Goal: Task Accomplishment & Management: Manage account settings

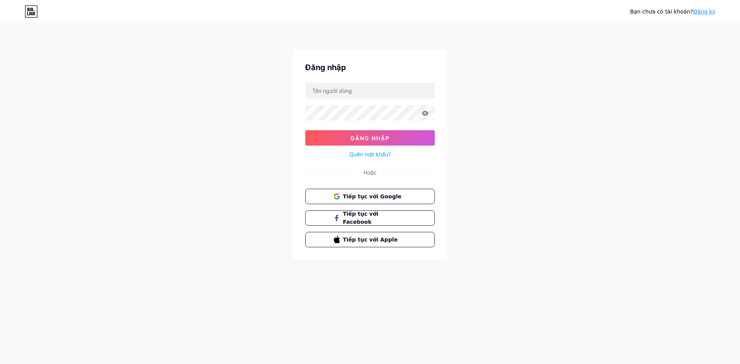
click at [372, 199] on font "Tiếp tục với Google" at bounding box center [372, 197] width 59 height 6
click at [365, 94] on input "text" at bounding box center [370, 90] width 129 height 15
type input "[EMAIL_ADDRESS][DOMAIN_NAME]"
click at [428, 113] on icon at bounding box center [425, 113] width 7 height 5
drag, startPoint x: 272, startPoint y: 152, endPoint x: 308, endPoint y: 151, distance: 36.3
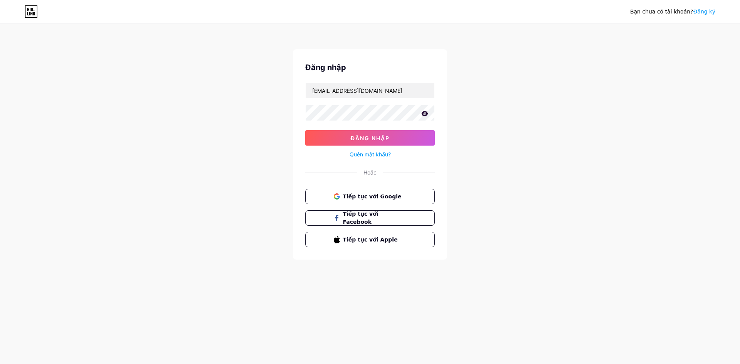
click at [272, 151] on div "Bạn chưa có tài khoản? Đăng ký Đăng nhập [EMAIL_ADDRESS][DOMAIN_NAME] Đăng nhập…" at bounding box center [370, 142] width 740 height 285
click at [364, 137] on font "Đăng nhập" at bounding box center [370, 138] width 39 height 7
click at [305, 130] on button "Đăng nhập" at bounding box center [370, 137] width 130 height 15
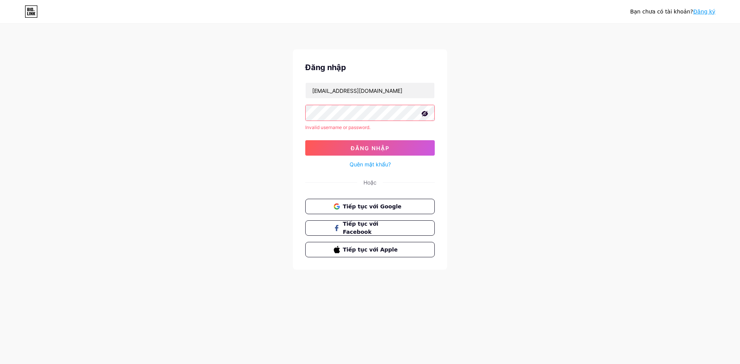
click at [332, 135] on form "[EMAIL_ADDRESS][DOMAIN_NAME] Invalid username or password. Đăng nhập Quên mật k…" at bounding box center [370, 126] width 130 height 87
click at [340, 145] on button "Đăng nhập" at bounding box center [370, 147] width 130 height 15
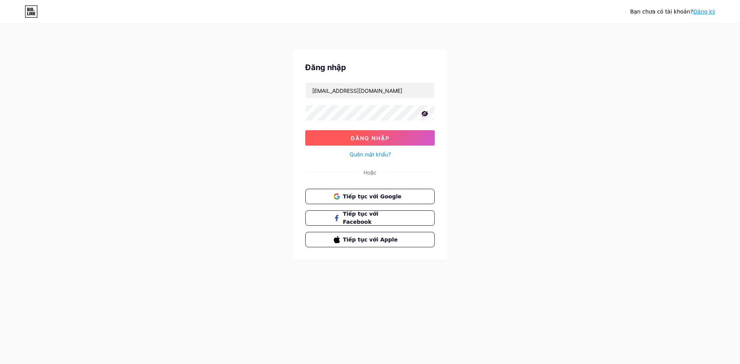
click at [341, 131] on button "Đăng nhập" at bounding box center [370, 137] width 130 height 15
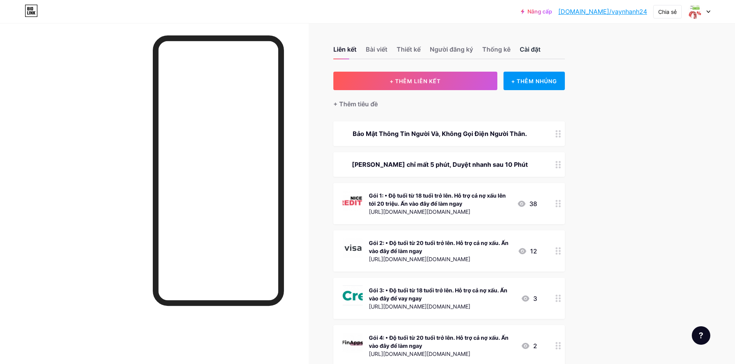
click at [535, 47] on font "Cài đặt" at bounding box center [529, 50] width 21 height 8
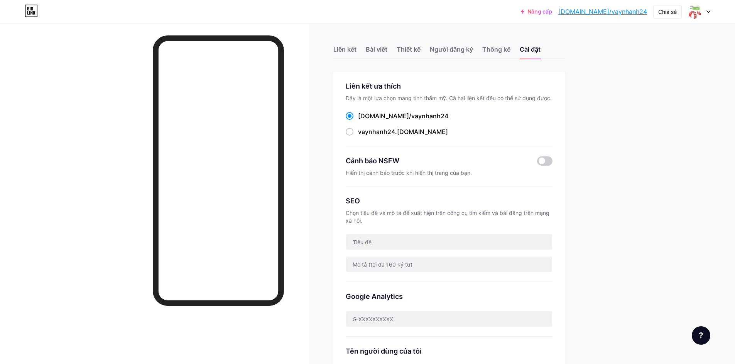
click at [552, 12] on font "Nâng cấp" at bounding box center [539, 11] width 25 height 7
click at [490, 52] on font "Thống kê" at bounding box center [496, 50] width 28 height 8
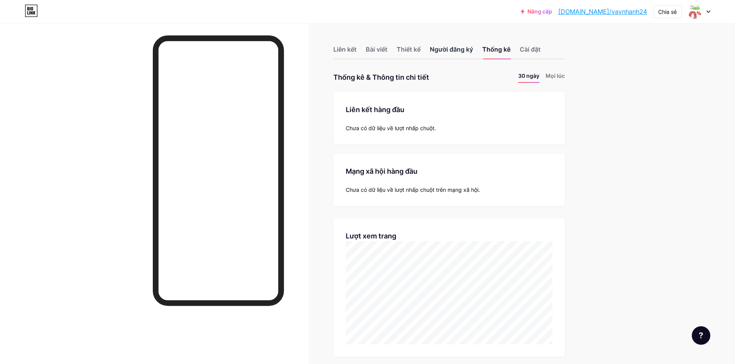
click at [451, 49] on font "Người đăng ký" at bounding box center [451, 50] width 43 height 8
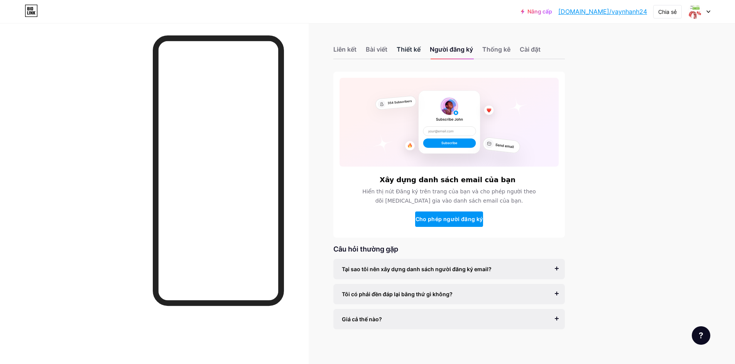
click at [411, 49] on font "Thiết kế" at bounding box center [408, 50] width 24 height 8
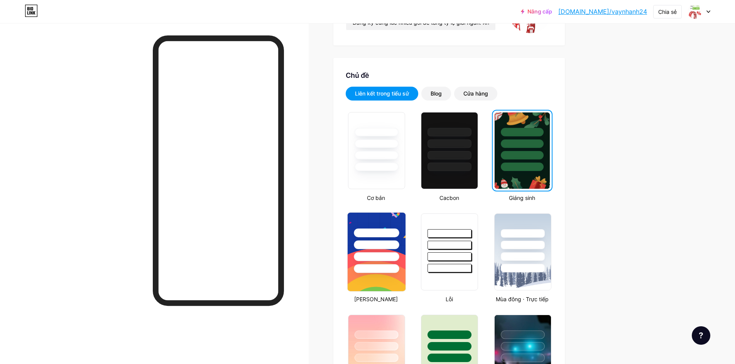
scroll to position [128, 0]
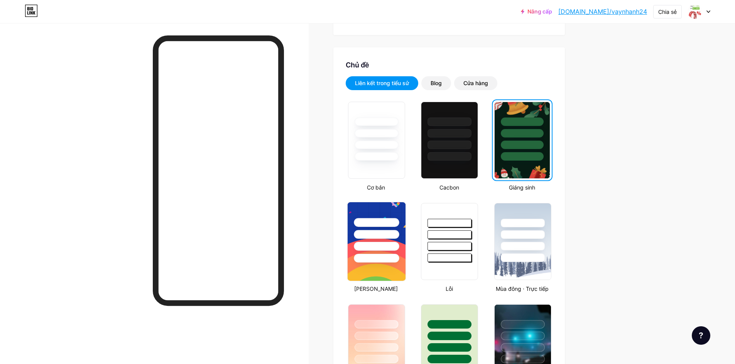
click at [386, 268] on img at bounding box center [376, 241] width 58 height 79
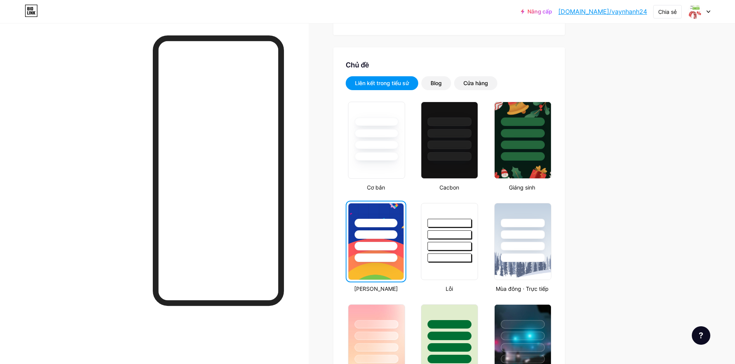
click at [386, 257] on div at bounding box center [375, 258] width 43 height 8
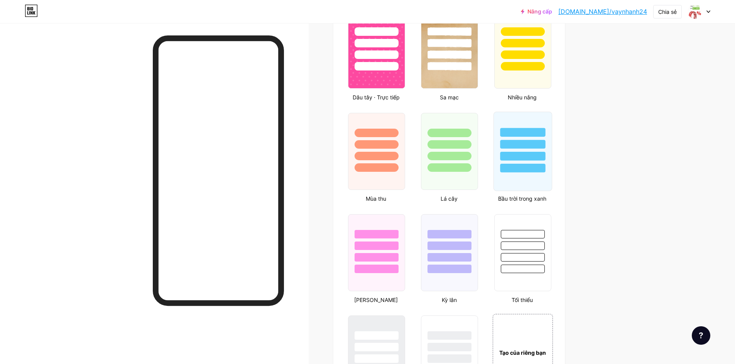
scroll to position [707, 0]
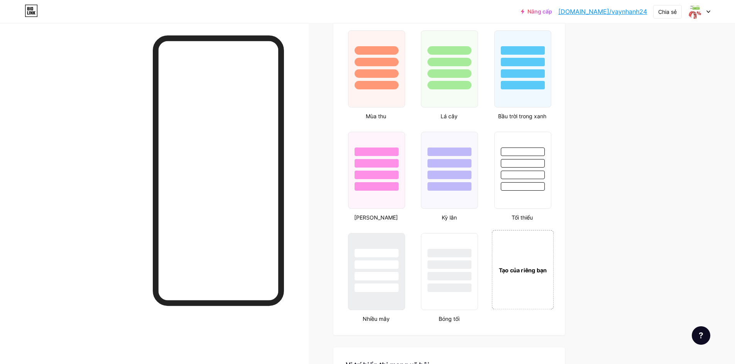
click at [524, 279] on div "Tạo của riêng bạn" at bounding box center [522, 269] width 62 height 79
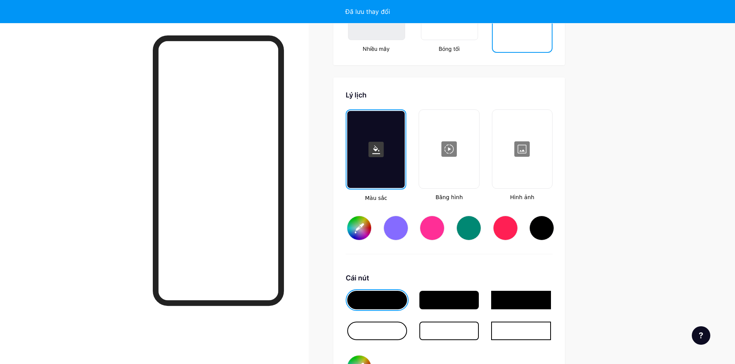
scroll to position [1024, 0]
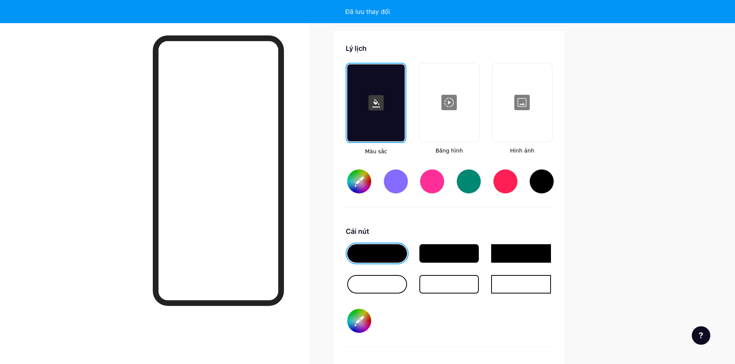
type input "#ffffff"
type input "#000000"
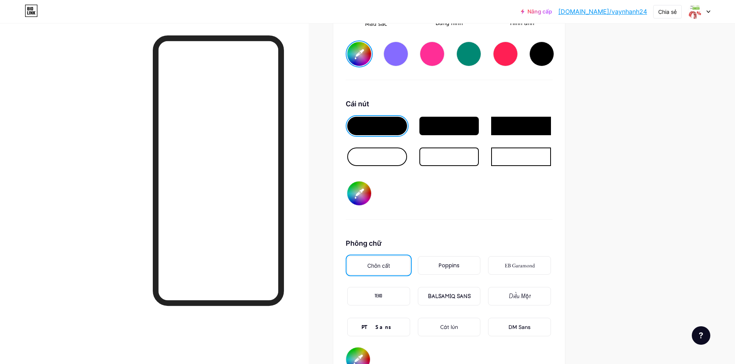
scroll to position [1217, 0]
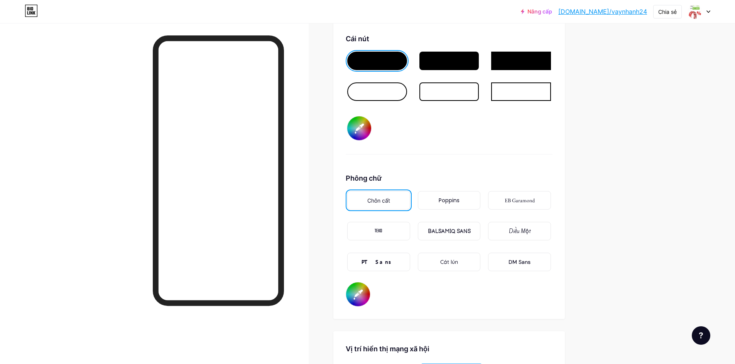
click at [452, 204] on font "Poppins" at bounding box center [448, 201] width 21 height 8
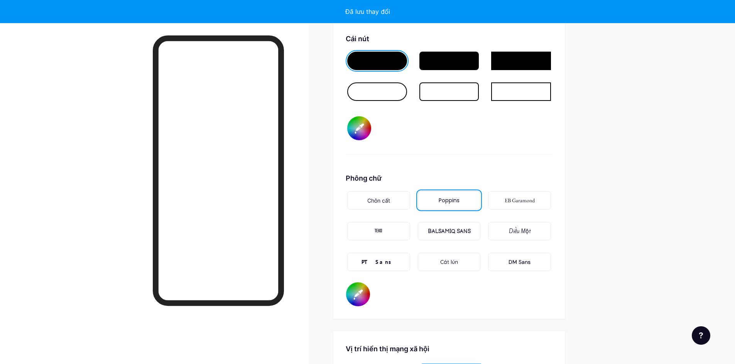
type input "#ffffff"
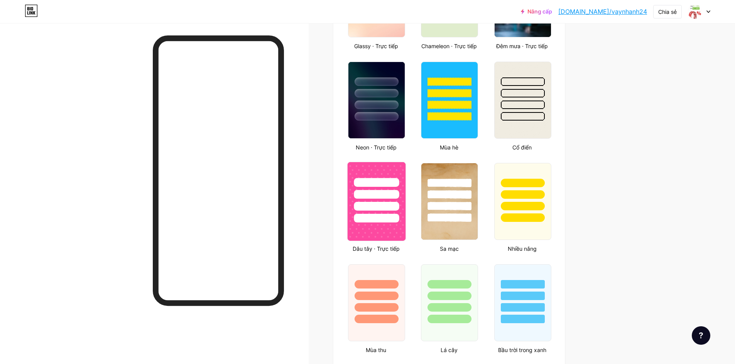
scroll to position [381, 0]
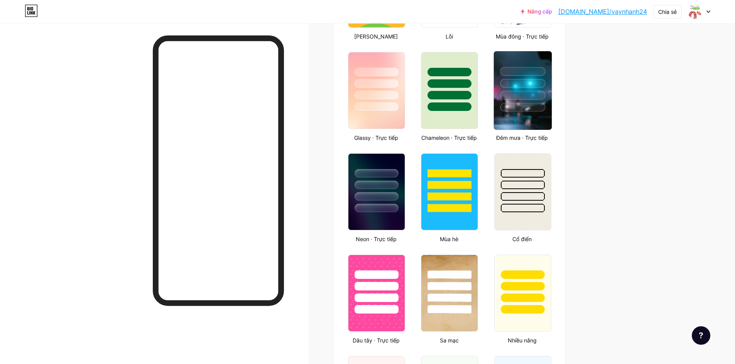
click at [528, 112] on img at bounding box center [523, 90] width 58 height 79
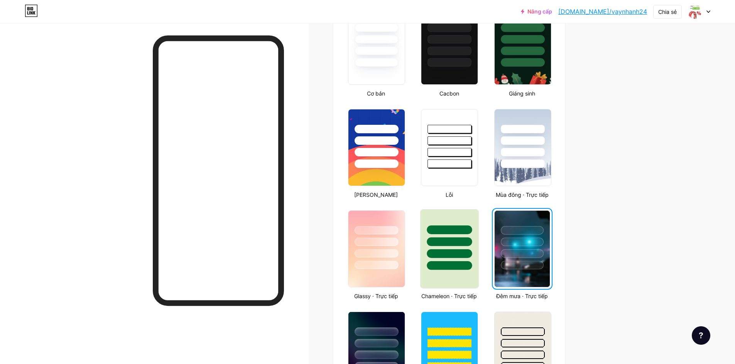
scroll to position [241, 0]
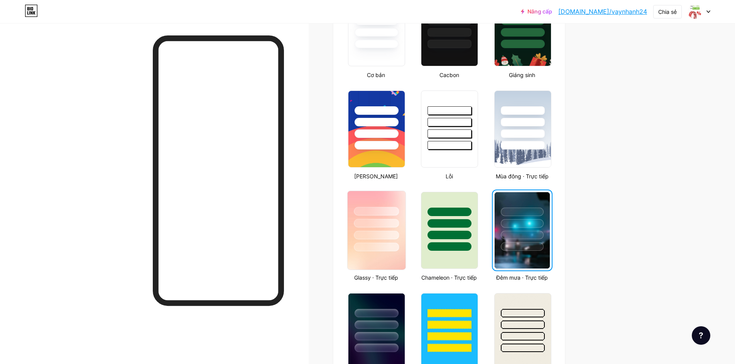
click at [380, 245] on div at bounding box center [376, 247] width 45 height 9
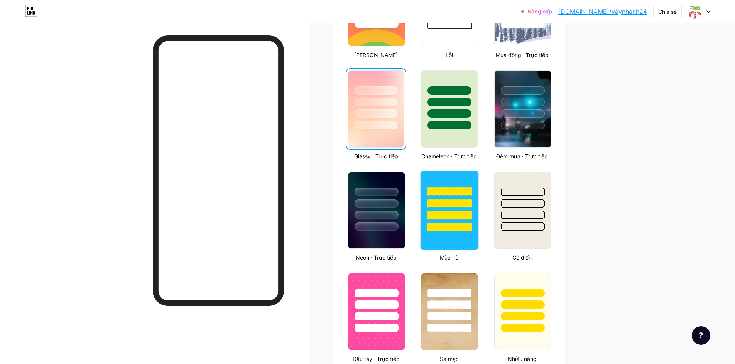
scroll to position [369, 0]
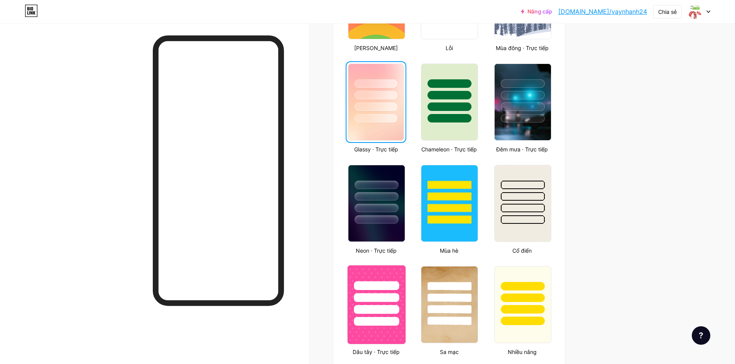
click at [390, 297] on div at bounding box center [376, 297] width 45 height 9
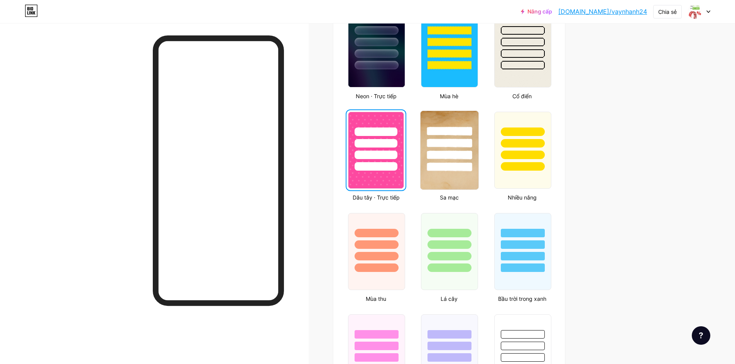
scroll to position [562, 0]
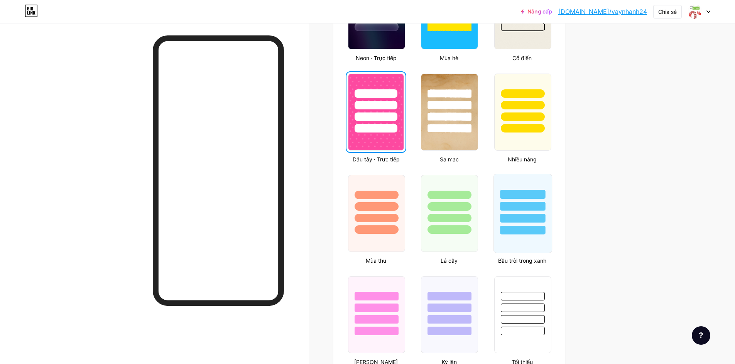
click at [525, 230] on div at bounding box center [522, 230] width 45 height 9
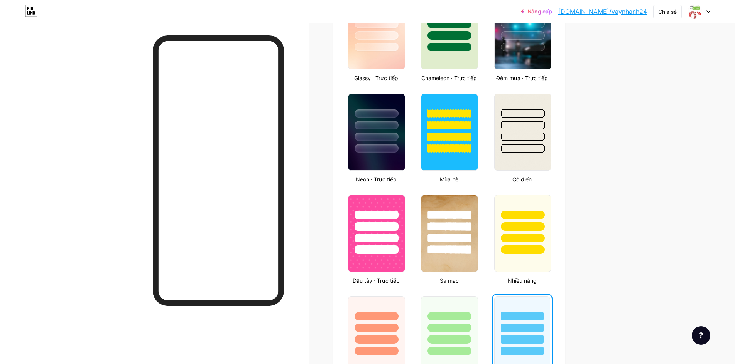
scroll to position [434, 0]
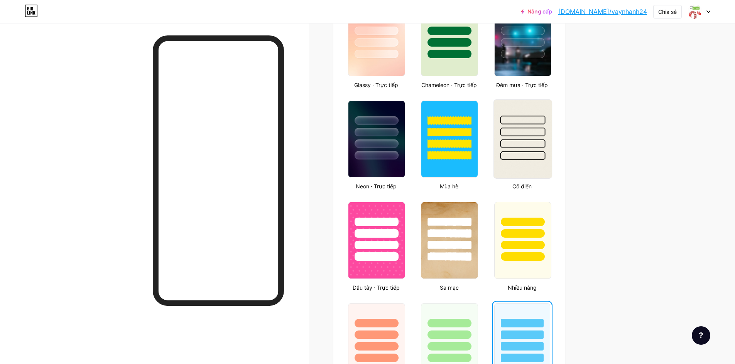
click at [517, 177] on img at bounding box center [523, 139] width 58 height 79
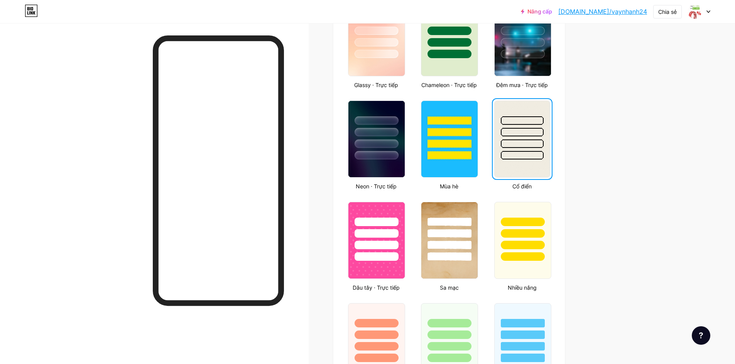
scroll to position [305, 0]
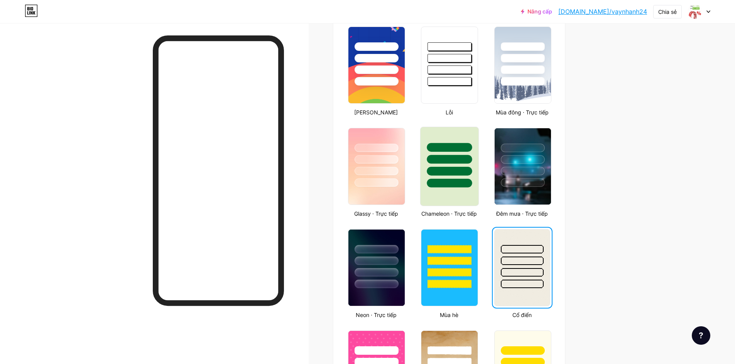
click at [454, 189] on div at bounding box center [449, 166] width 59 height 79
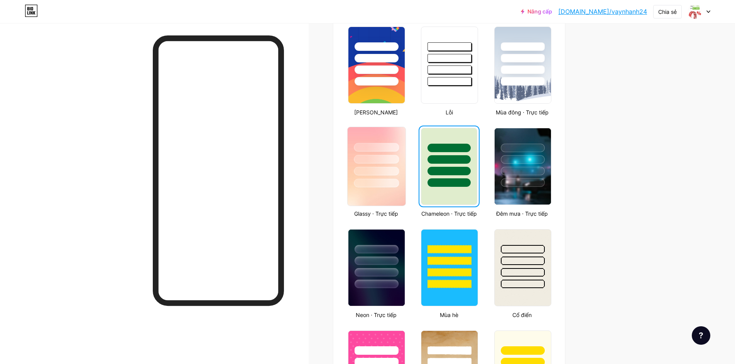
scroll to position [241, 0]
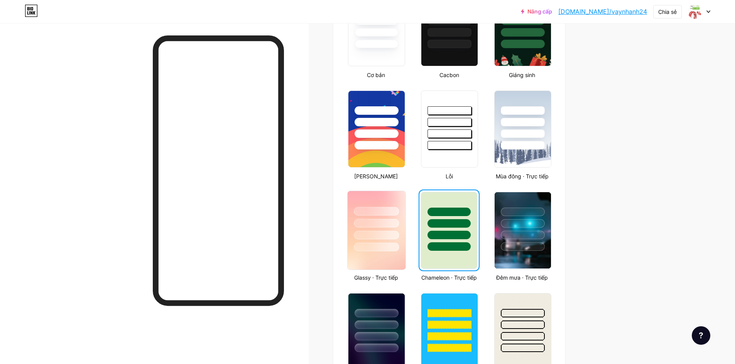
click at [396, 155] on img at bounding box center [376, 129] width 56 height 76
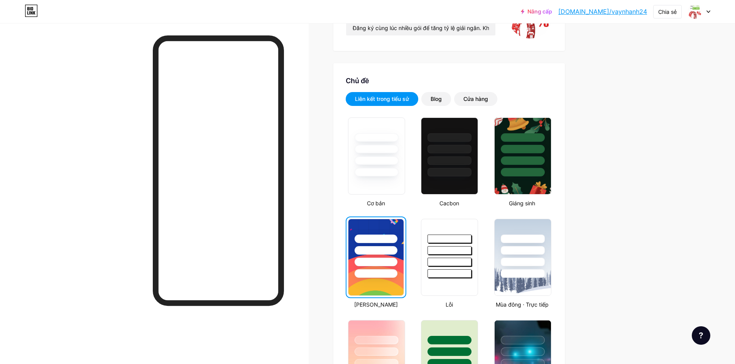
scroll to position [112, 0]
click at [528, 152] on div at bounding box center [522, 149] width 45 height 9
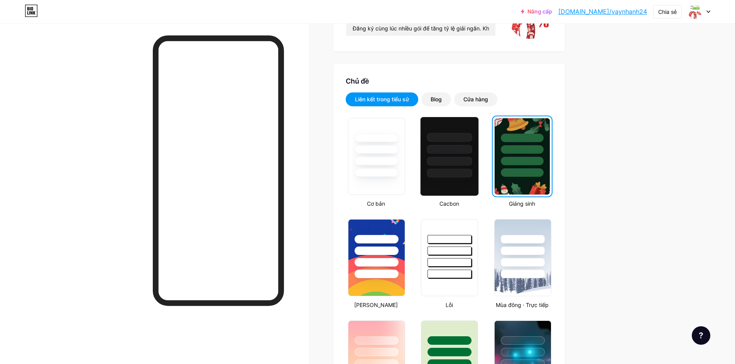
click at [452, 160] on div at bounding box center [449, 161] width 45 height 9
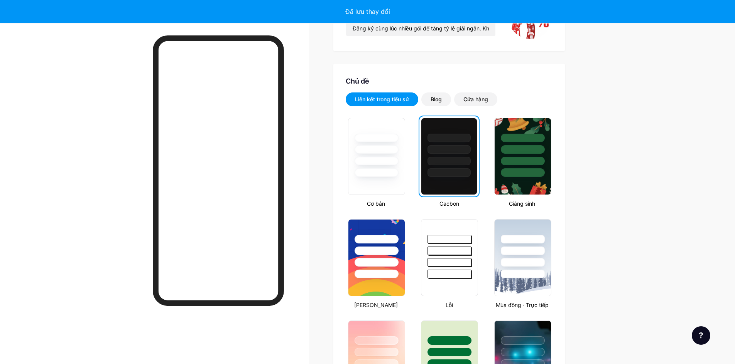
scroll to position [48, 0]
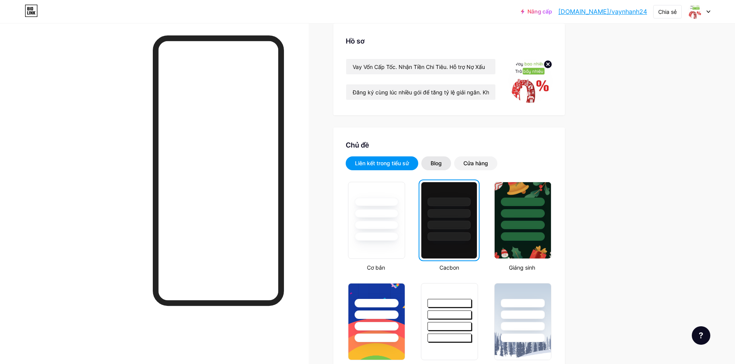
click at [437, 162] on font "Blog" at bounding box center [435, 163] width 11 height 7
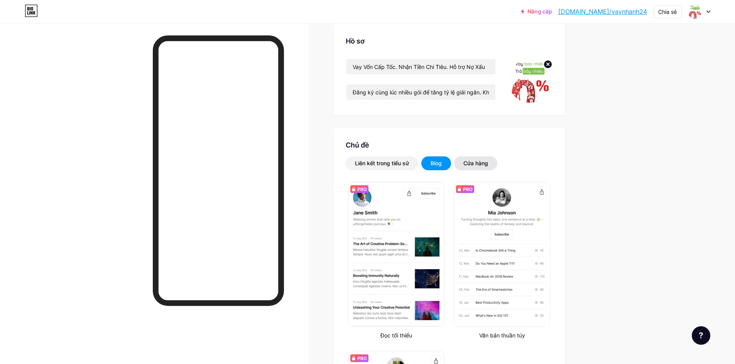
click at [478, 161] on font "Cửa hàng" at bounding box center [475, 163] width 25 height 7
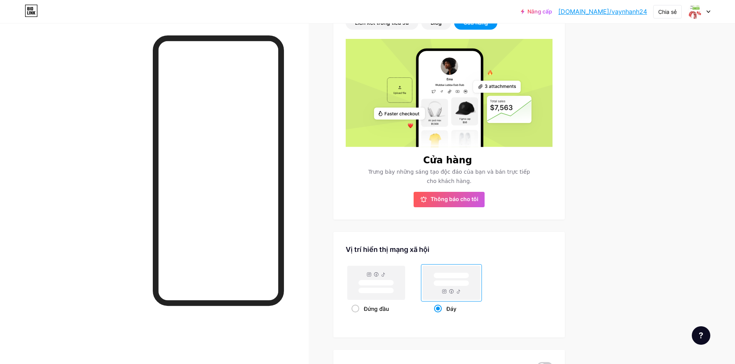
scroll to position [112, 0]
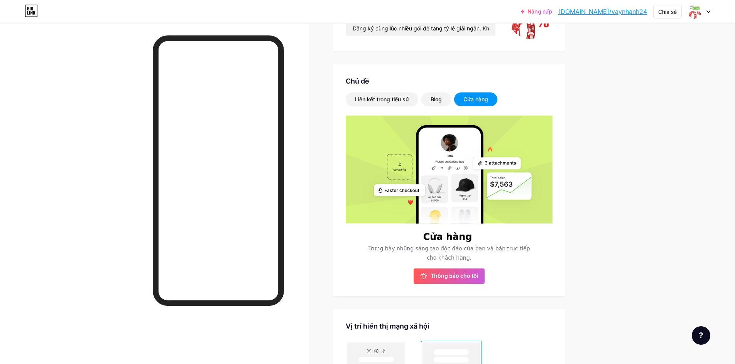
click at [468, 193] on rect at bounding box center [465, 185] width 22 height 20
click at [355, 97] on div "Liên kết trong tiểu sử" at bounding box center [382, 100] width 73 height 14
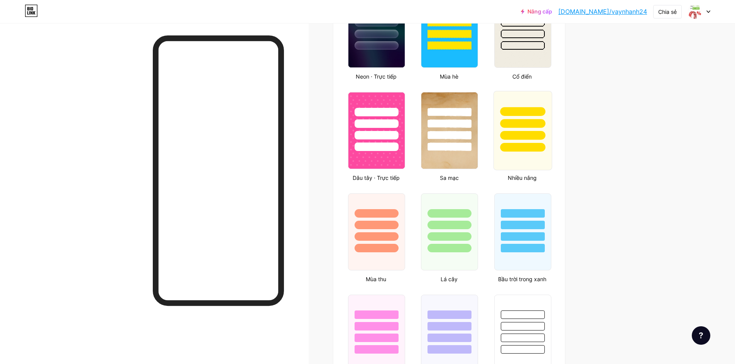
scroll to position [562, 0]
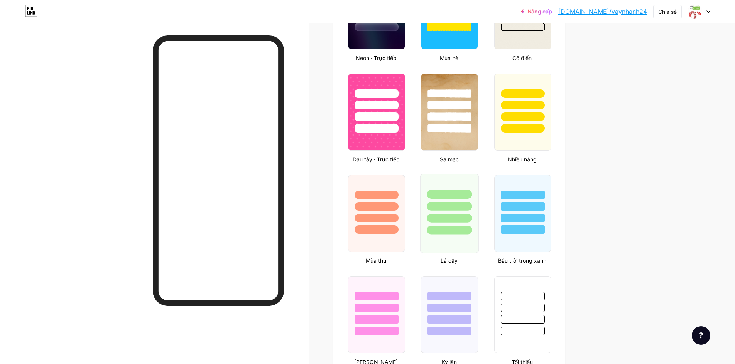
click at [450, 226] on div at bounding box center [449, 230] width 45 height 9
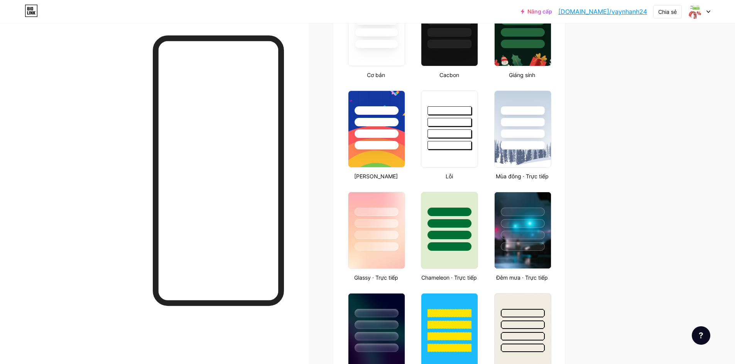
scroll to position [0, 0]
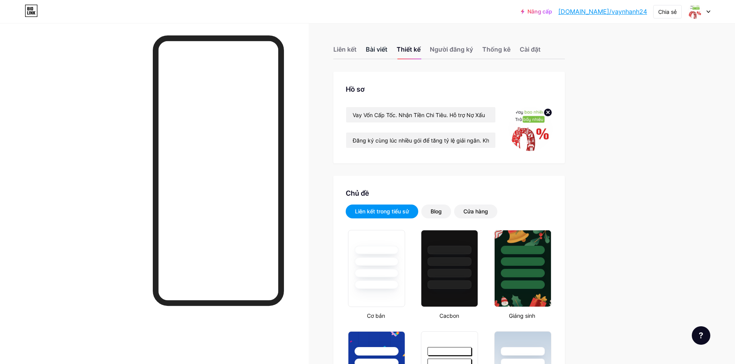
click at [376, 53] on font "Bài viết" at bounding box center [377, 50] width 22 height 8
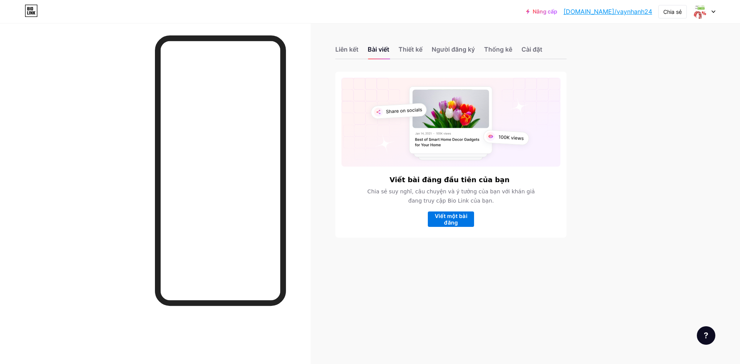
click at [452, 222] on font "Viết một bài đăng" at bounding box center [451, 219] width 33 height 13
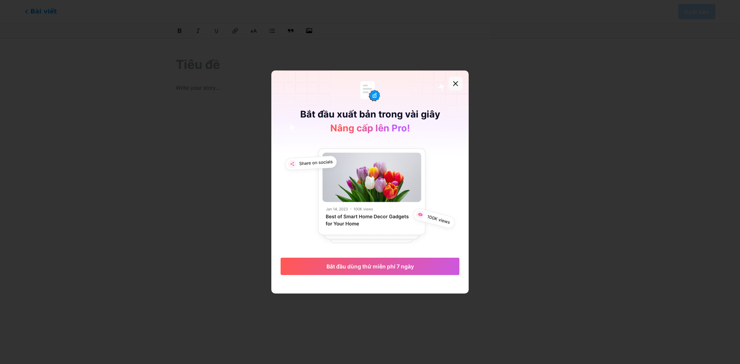
click at [453, 83] on icon at bounding box center [456, 84] width 6 height 6
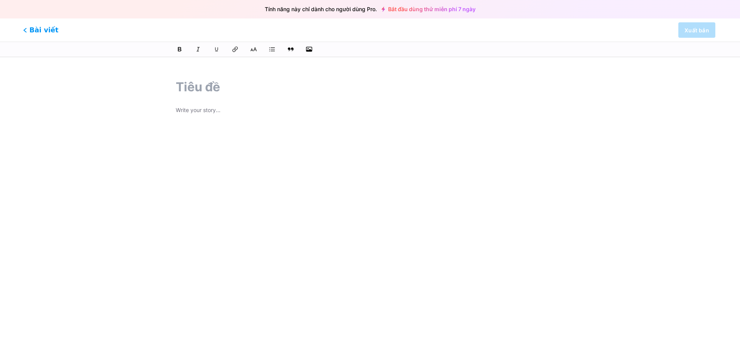
click at [32, 32] on font "Bài viết" at bounding box center [43, 30] width 29 height 8
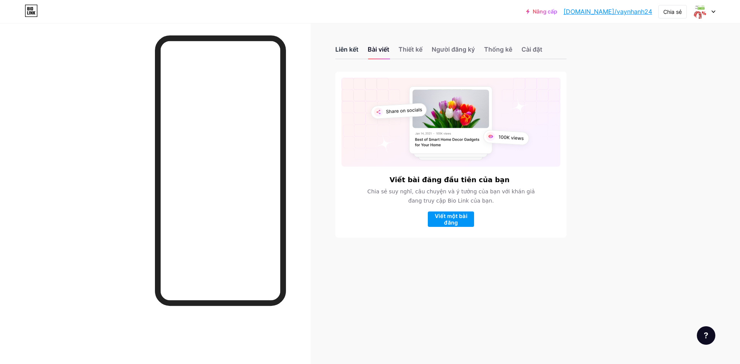
click at [346, 50] on font "Liên kết" at bounding box center [347, 50] width 23 height 8
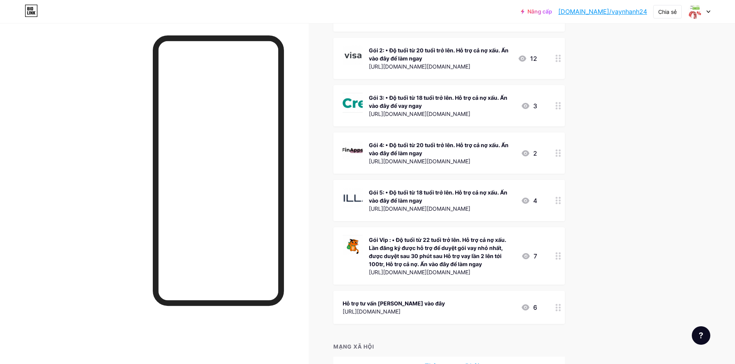
scroll to position [242, 0]
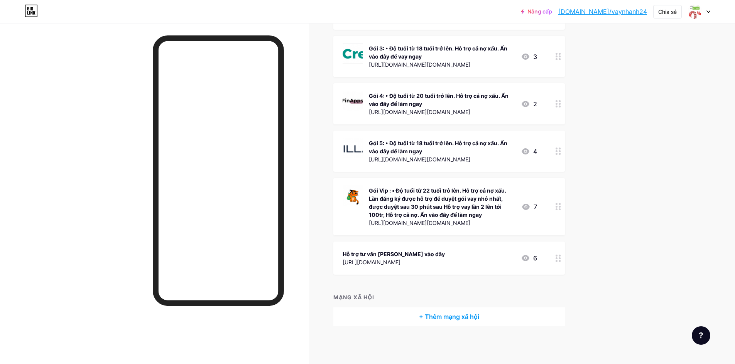
click at [560, 261] on icon at bounding box center [557, 258] width 5 height 7
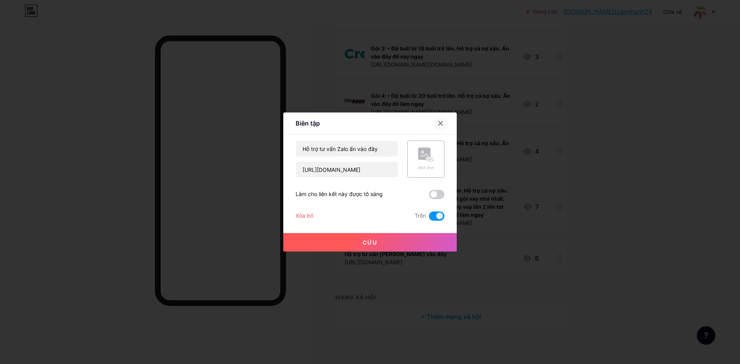
click at [442, 122] on icon at bounding box center [441, 123] width 6 height 6
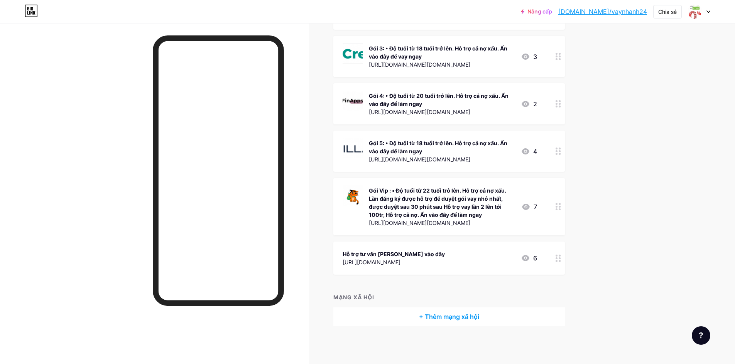
click at [560, 260] on circle at bounding box center [559, 261] width 2 height 2
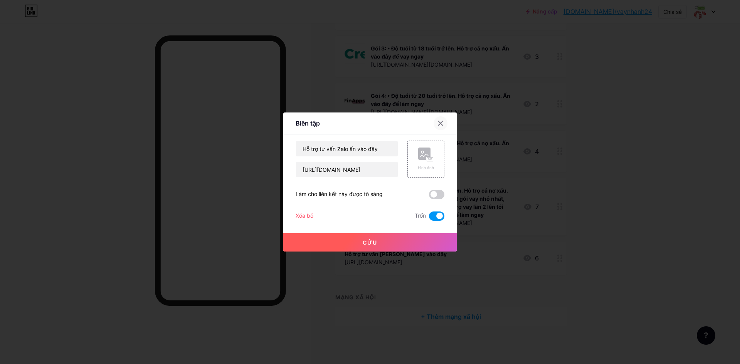
click at [443, 123] on icon at bounding box center [441, 123] width 6 height 6
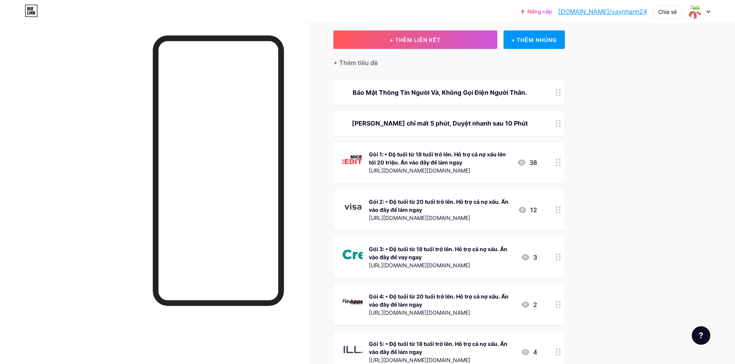
scroll to position [0, 0]
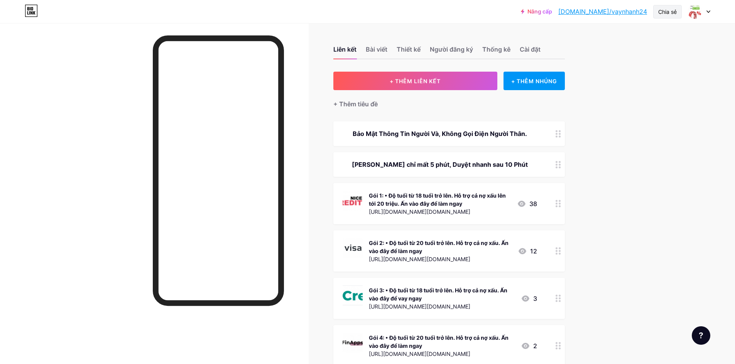
click at [669, 12] on font "Chia sẻ" at bounding box center [667, 11] width 19 height 7
click at [636, 138] on div "Nâng cấp [DOMAIN_NAME]/vaynha... [DOMAIN_NAME]/vaynhanh24 Chia sẻ Sao chép liên…" at bounding box center [367, 303] width 735 height 607
click at [563, 138] on div at bounding box center [557, 133] width 13 height 25
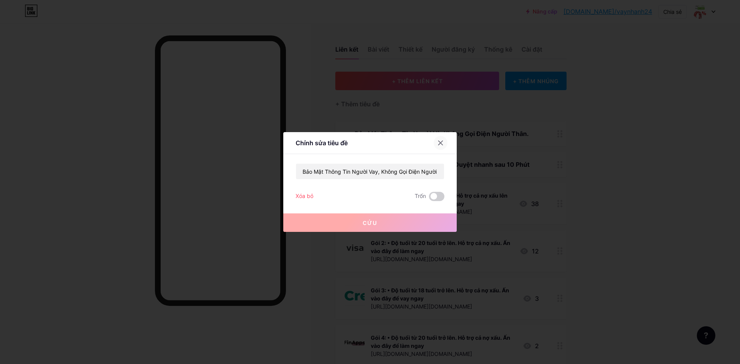
click at [442, 144] on icon at bounding box center [441, 143] width 4 height 4
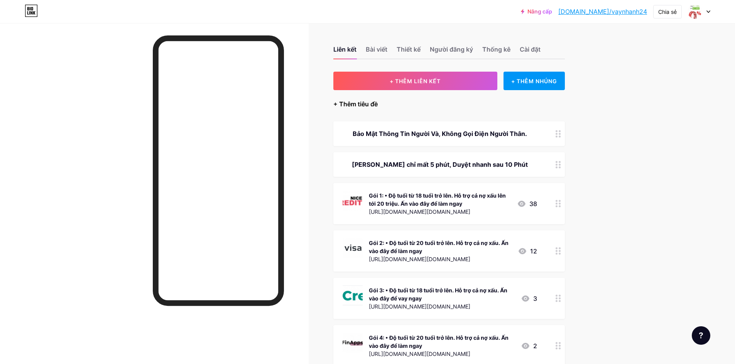
click at [360, 105] on font "+ Thêm tiêu đề" at bounding box center [355, 104] width 44 height 8
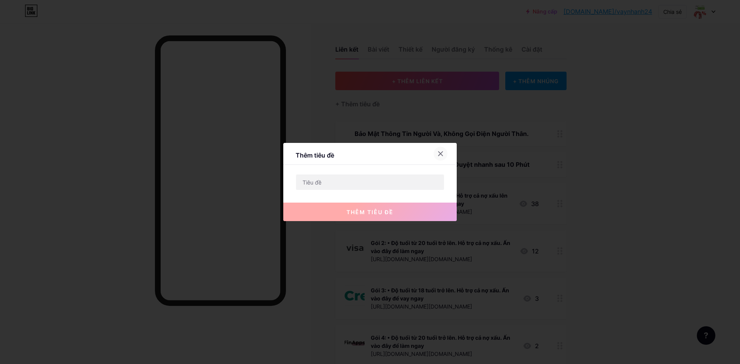
click at [442, 152] on icon at bounding box center [441, 154] width 6 height 6
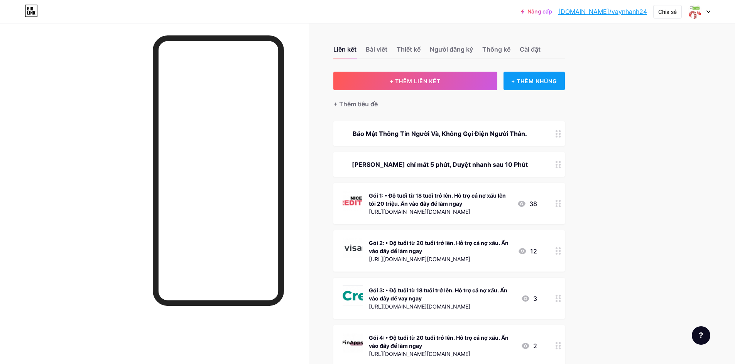
click at [536, 85] on div "+ THÊM NHÚNG" at bounding box center [533, 81] width 61 height 19
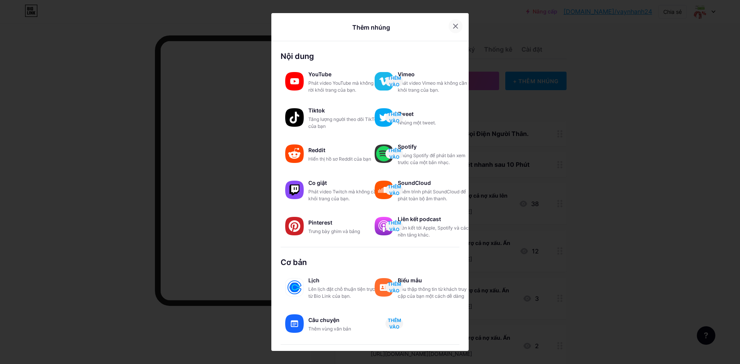
click at [455, 26] on icon at bounding box center [456, 26] width 6 height 6
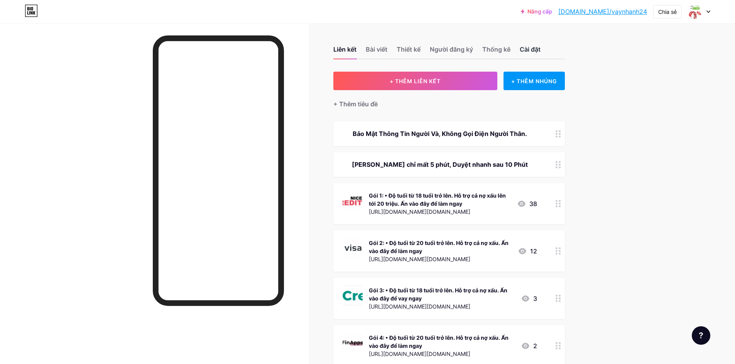
click at [539, 52] on font "Cài đặt" at bounding box center [529, 50] width 21 height 8
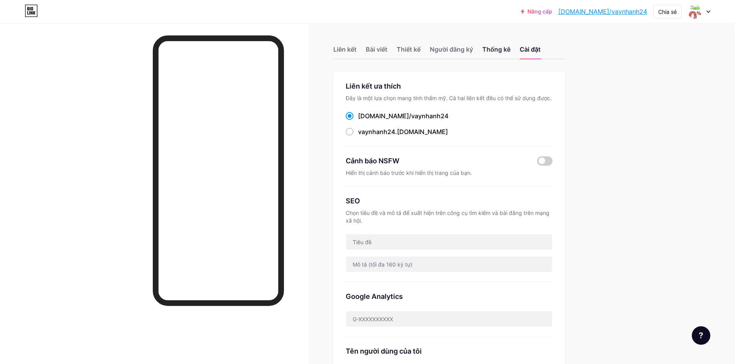
click at [503, 50] on font "Thống kê" at bounding box center [496, 50] width 28 height 8
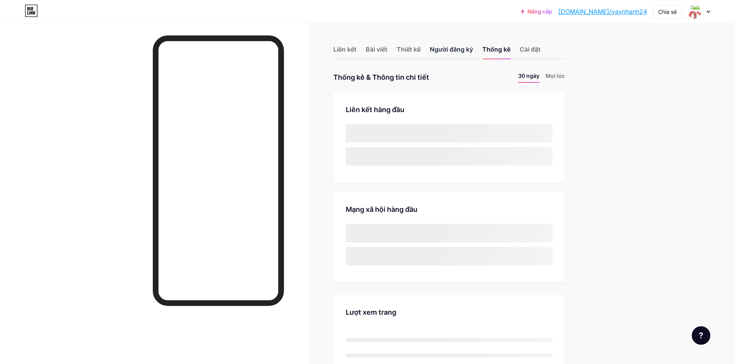
click at [460, 50] on font "Người đăng ký" at bounding box center [451, 50] width 43 height 8
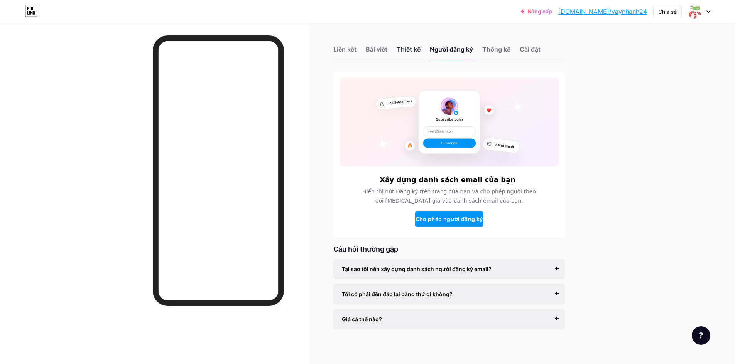
click at [406, 51] on font "Thiết kế" at bounding box center [408, 50] width 24 height 8
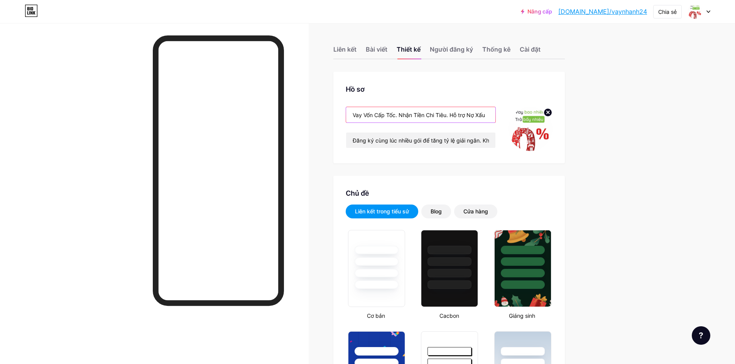
click at [384, 118] on input "Vay Vốn Cấp Tốc. Nhận Tiền Chi Tiêu. Hỗ trợ Nợ Xấu" at bounding box center [420, 114] width 149 height 15
drag, startPoint x: 451, startPoint y: 114, endPoint x: 378, endPoint y: 123, distance: 74.1
click at [378, 123] on div "Vay Vốn Cấp Tốc. Nhận Tiền Chi Tiêu. Hỗ trợ Nợ Xấu" at bounding box center [421, 115] width 150 height 16
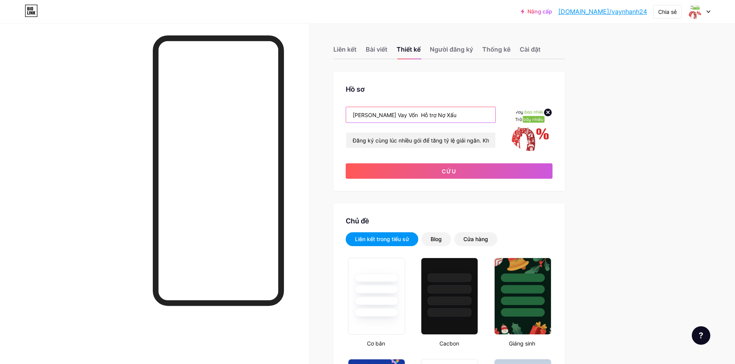
drag, startPoint x: 397, startPoint y: 114, endPoint x: 400, endPoint y: 131, distance: 17.6
click at [398, 117] on input "[PERSON_NAME] Vay Vốn Hỗ trợ Nợ Xấu" at bounding box center [420, 114] width 149 height 15
type input "[PERSON_NAME] Vay Vốn, Nợ Xấu Vẫn Duyệt"
drag, startPoint x: 486, startPoint y: 141, endPoint x: 380, endPoint y: 151, distance: 105.7
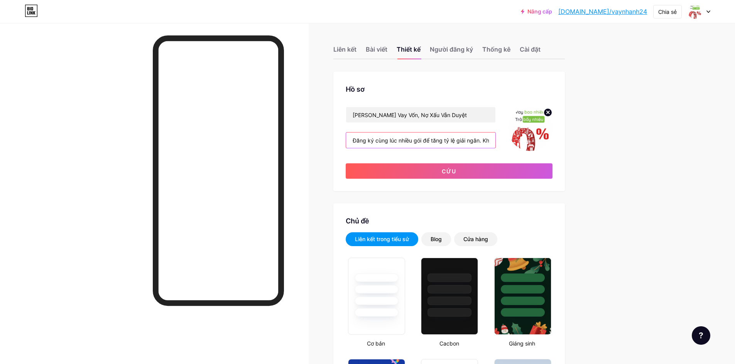
click at [380, 151] on div "Hỗ Trợ Vay Vốn, Nợ Xấu Vẫn Duyệt Đăng ký cùng lúc nhiều gói để tăng tỷ lệ giải …" at bounding box center [421, 129] width 150 height 44
drag, startPoint x: 431, startPoint y: 141, endPoint x: 441, endPoint y: 144, distance: 10.2
click at [432, 141] on input "Đăng ký Không mất phí trước" at bounding box center [420, 140] width 149 height 15
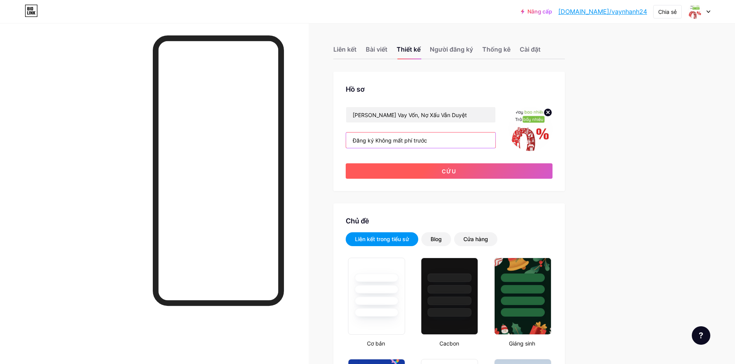
drag, startPoint x: 378, startPoint y: 140, endPoint x: 383, endPoint y: 169, distance: 29.2
click at [379, 141] on input "Đăng ký Không mất phí trước" at bounding box center [420, 140] width 149 height 15
type input "Không mất phí trước"
click at [454, 170] on font "Cứu" at bounding box center [449, 171] width 15 height 7
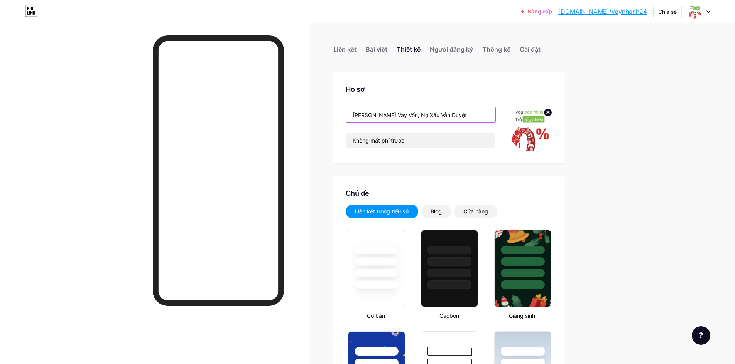
click at [397, 114] on input "[PERSON_NAME] Vay Vốn, Nợ Xấu Vẫn Duyệt" at bounding box center [420, 114] width 149 height 15
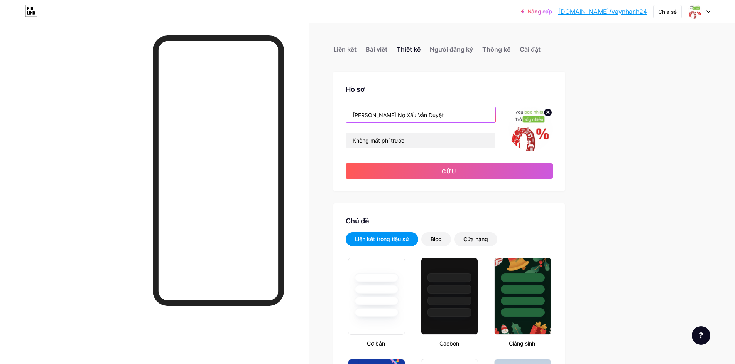
click at [435, 115] on input "Hỗ Trợ Nợ Xấu Vẫn Duyệt" at bounding box center [420, 114] width 149 height 15
click at [371, 115] on input "Hỗ Trợ Nợ Xấu" at bounding box center [420, 114] width 149 height 15
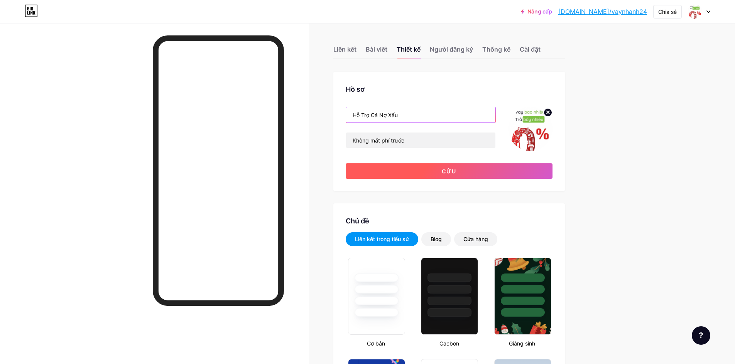
type input "Hỗ Trợ Cả Nợ Xấu"
click at [451, 172] on font "Cứu" at bounding box center [449, 171] width 15 height 7
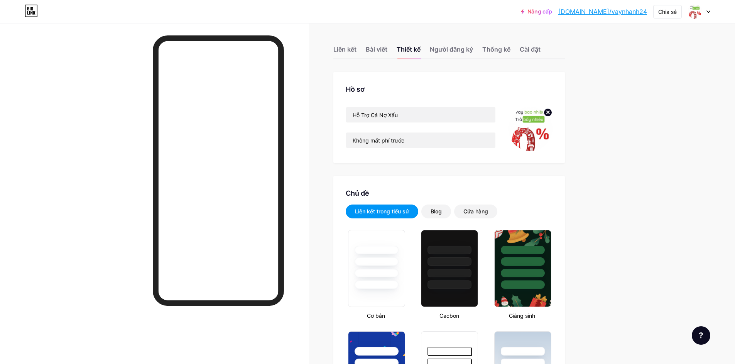
click at [549, 112] on circle at bounding box center [547, 112] width 8 height 8
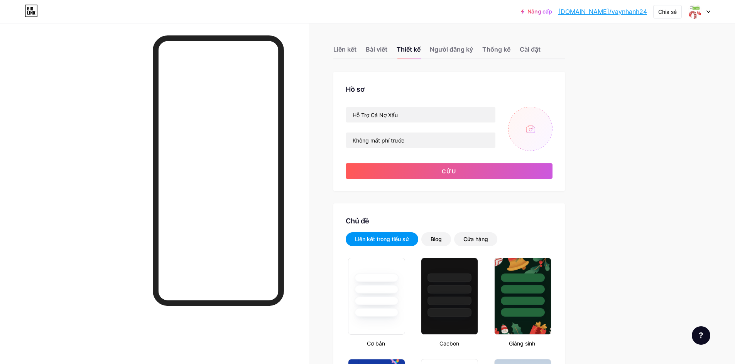
click at [530, 130] on input "file" at bounding box center [530, 129] width 44 height 44
type input "C:\fakepath\vay-tien.jpg"
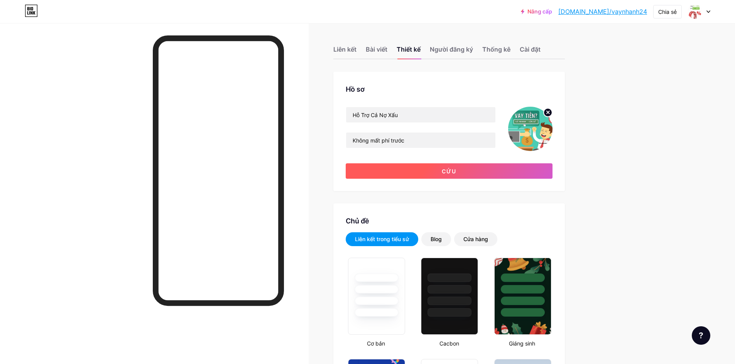
click at [469, 174] on button "Cứu" at bounding box center [449, 171] width 207 height 15
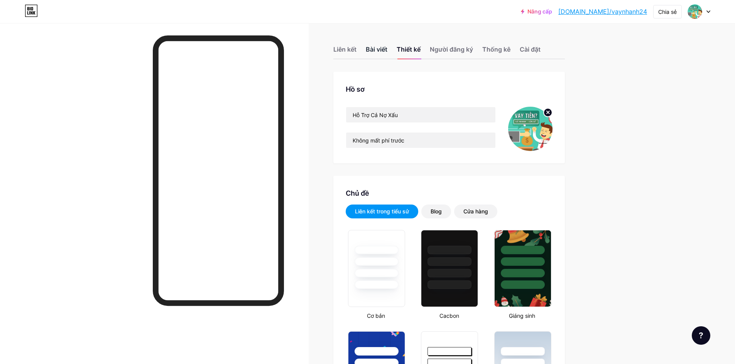
click at [374, 49] on font "Bài viết" at bounding box center [377, 50] width 22 height 8
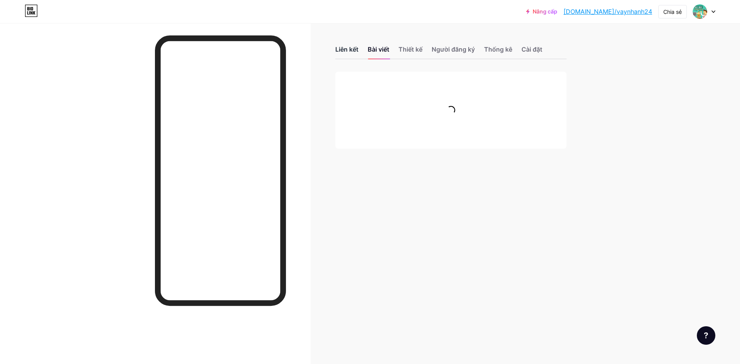
click at [348, 49] on font "Liên kết" at bounding box center [347, 50] width 23 height 8
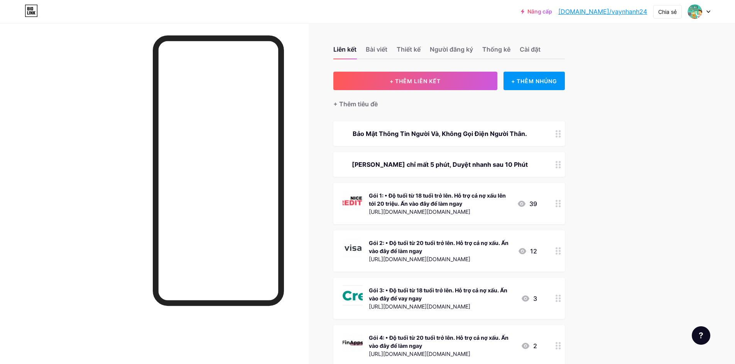
click at [513, 166] on font "[PERSON_NAME] chỉ mất 5 phút, Duyệt nhanh sau 10 Phút" at bounding box center [440, 165] width 176 height 8
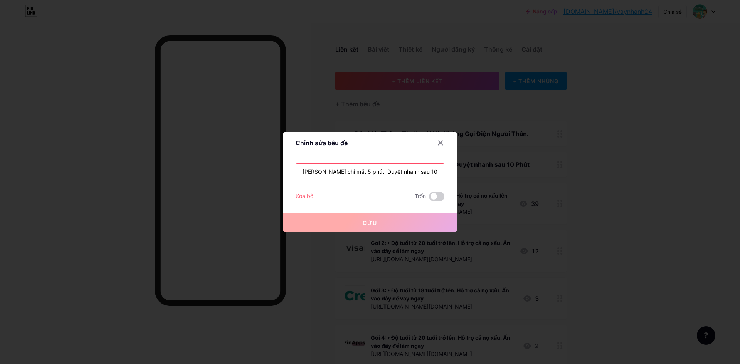
scroll to position [0, 9]
drag, startPoint x: 302, startPoint y: 171, endPoint x: 475, endPoint y: 172, distance: 173.2
click at [476, 172] on div "Chỉnh sửa tiêu đề Đăng Ký Nhanh chỉ mất 5 phút, Duyệt nhanh sau 10 Phút Xóa bỏ …" at bounding box center [370, 182] width 740 height 364
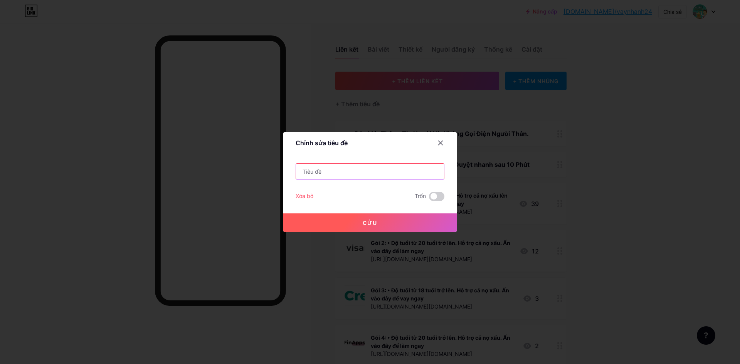
scroll to position [0, 0]
type input "Duyệt nhanh 10 phút về tài khoản"
click at [379, 220] on button "Cứu" at bounding box center [370, 223] width 174 height 19
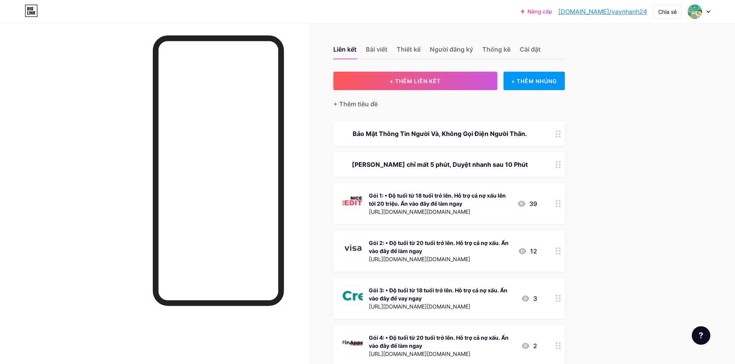
click at [562, 140] on div at bounding box center [557, 133] width 13 height 25
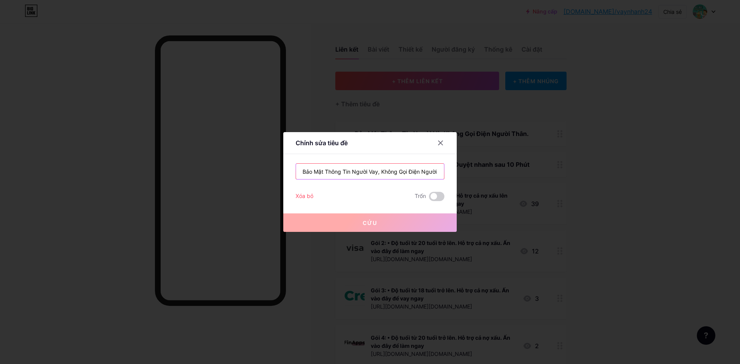
scroll to position [0, 16]
drag, startPoint x: 303, startPoint y: 172, endPoint x: 510, endPoint y: 186, distance: 208.0
click at [510, 186] on div "Chỉnh sửa tiêu đề Bảo Mật Thông Tin Người Vay, Không Gọi Điện Người Thân. Xóa b…" at bounding box center [370, 182] width 740 height 364
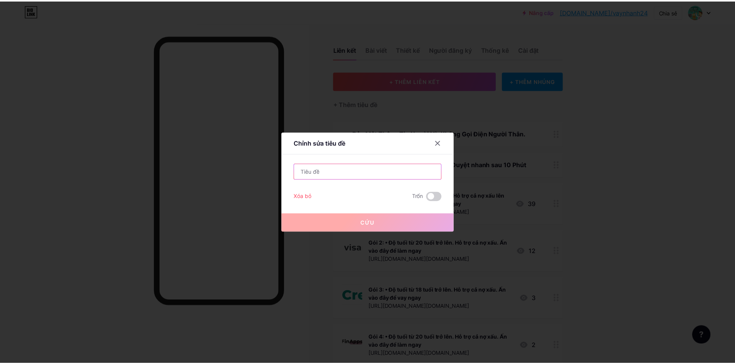
scroll to position [0, 0]
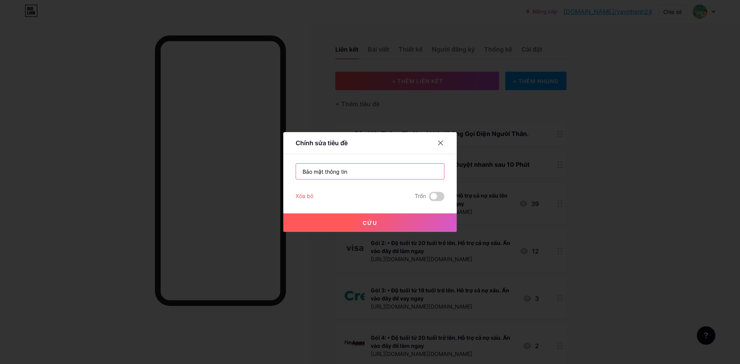
type input "Bảo mật thông tin"
click at [359, 224] on button "Cứu" at bounding box center [370, 223] width 174 height 19
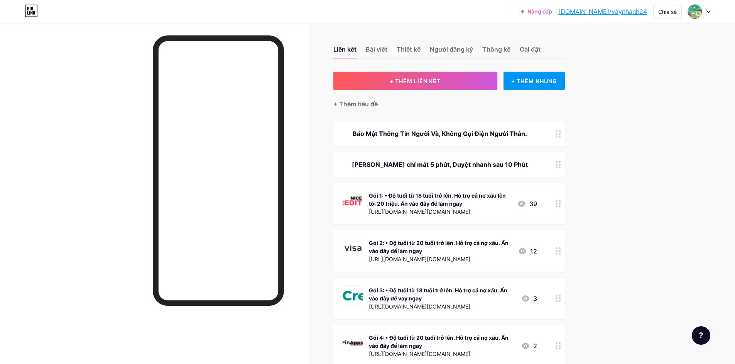
click at [619, 12] on font "[DOMAIN_NAME]/vaynhanh24" at bounding box center [602, 12] width 89 height 8
click at [560, 137] on icon at bounding box center [557, 133] width 5 height 7
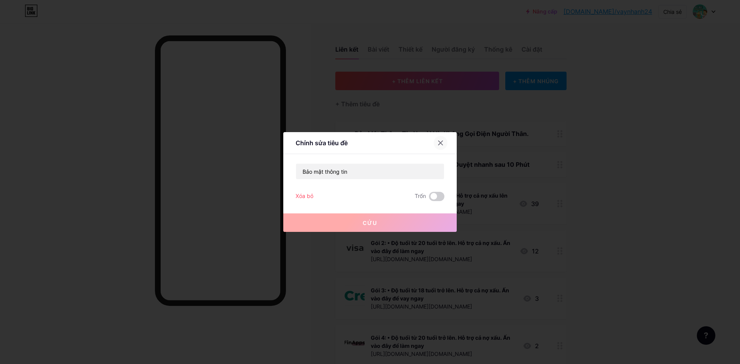
click at [441, 145] on icon at bounding box center [441, 143] width 6 height 6
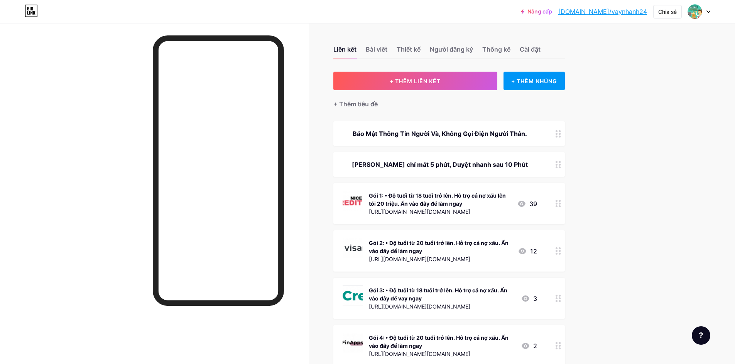
click at [557, 167] on circle at bounding box center [556, 168] width 2 height 2
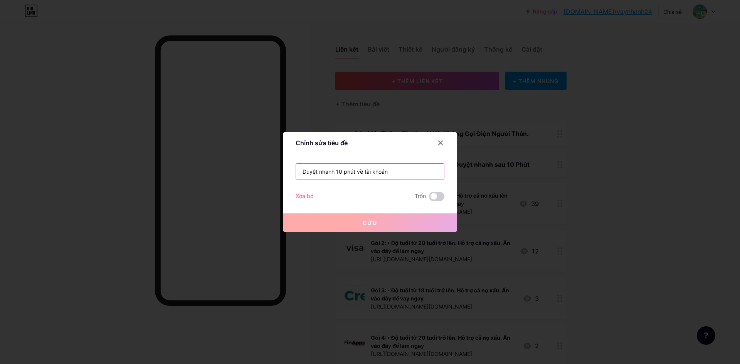
drag, startPoint x: 397, startPoint y: 172, endPoint x: 290, endPoint y: 174, distance: 106.5
click at [290, 174] on div "Chỉnh sửa tiêu đề Duyệt nhanh 10 phút về tài khoản Xóa bỏ Trốn Cứu" at bounding box center [370, 182] width 174 height 100
click at [307, 198] on font "Xóa bỏ" at bounding box center [305, 196] width 18 height 7
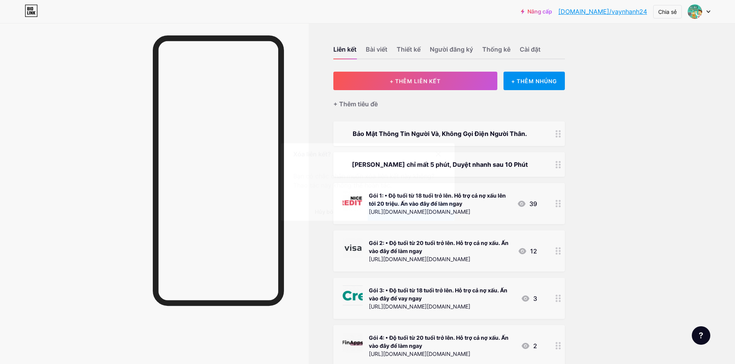
click at [410, 214] on font "Xác nhận" at bounding box center [411, 212] width 28 height 6
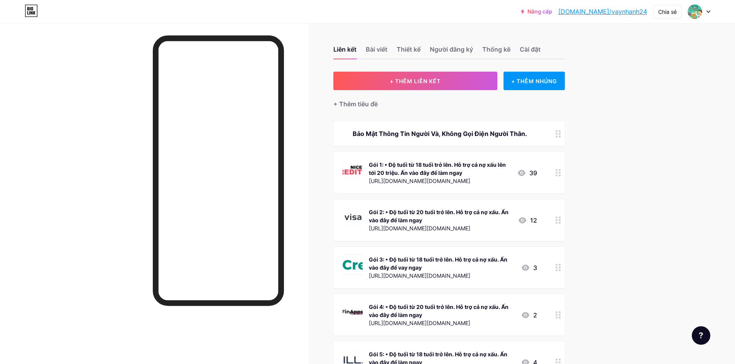
click at [560, 137] on circle at bounding box center [559, 137] width 2 height 2
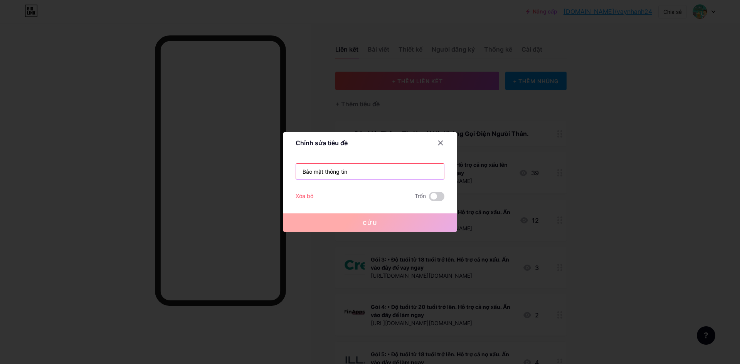
click at [354, 175] on input "Bảo mật thông tin" at bounding box center [370, 171] width 148 height 15
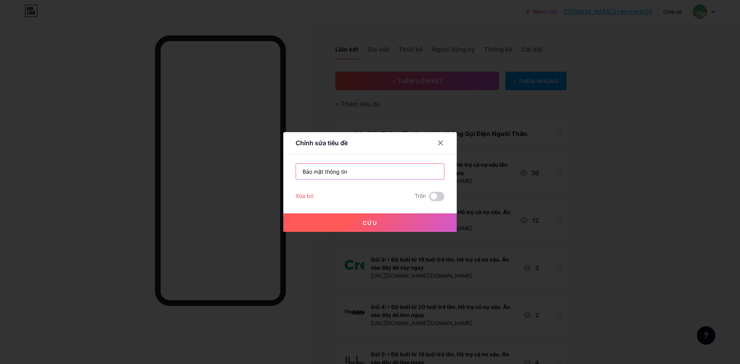
paste input "Duyệt nhanh 10 phút về tài khoản"
drag, startPoint x: 349, startPoint y: 170, endPoint x: 282, endPoint y: 172, distance: 67.9
click at [282, 172] on div "Chỉnh sửa tiêu đề Bảo mật thông tin Duyệt nhanh 10 phút về tài khoản Xóa bỏ Trố…" at bounding box center [370, 182] width 740 height 364
click at [394, 173] on input "Duyệt nhanh 10 phút về tài khoản" at bounding box center [370, 171] width 148 height 15
paste input "Bảo mật thông tin"
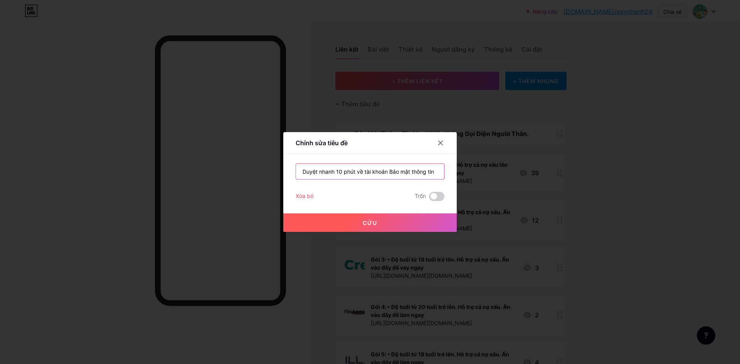
type input "Duyệt nhanh 10 phút về tài khoản Bảo mật thông tin"
click at [380, 224] on button "Cứu" at bounding box center [370, 223] width 174 height 19
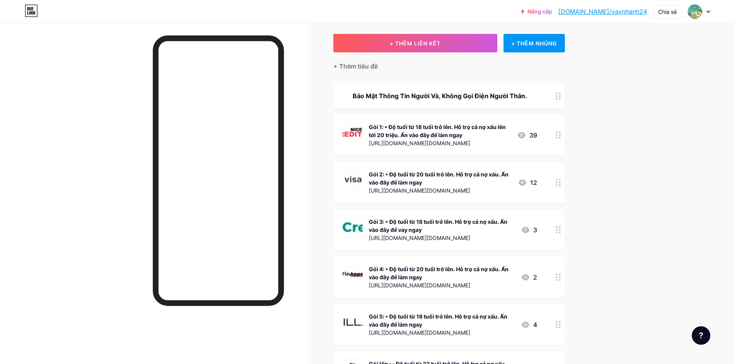
scroll to position [19, 0]
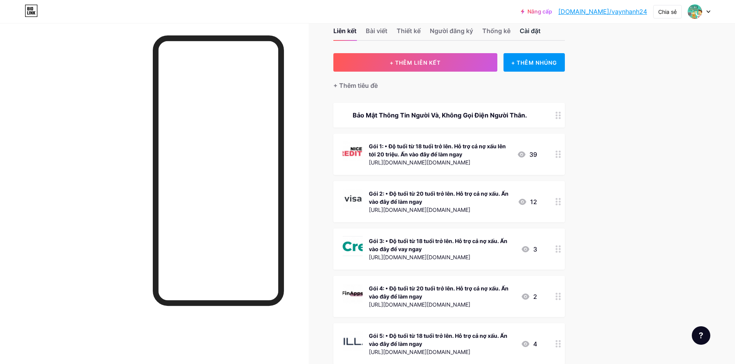
click at [526, 32] on font "Cài đặt" at bounding box center [529, 31] width 21 height 8
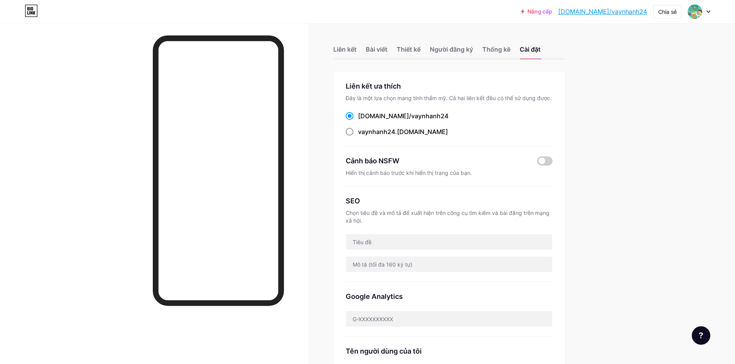
click at [352, 130] on span at bounding box center [350, 132] width 8 height 8
click at [358, 137] on input "vaynhanh24 .bio.link" at bounding box center [360, 139] width 5 height 5
radio input "true"
click at [353, 115] on span at bounding box center [350, 116] width 8 height 8
click at [358, 121] on input "bio.link/ vaynhanh24" at bounding box center [360, 123] width 5 height 5
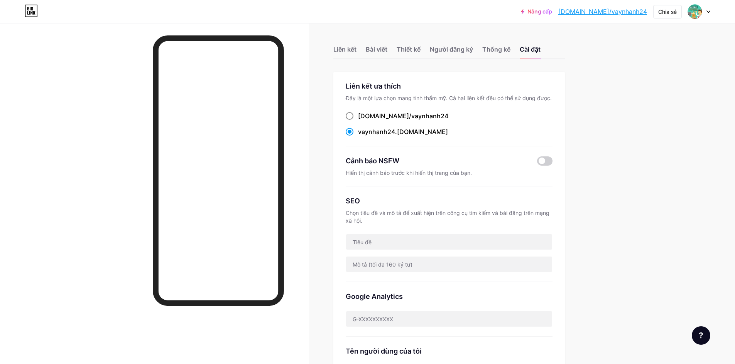
radio input "true"
click at [490, 49] on font "Thống kê" at bounding box center [496, 50] width 28 height 8
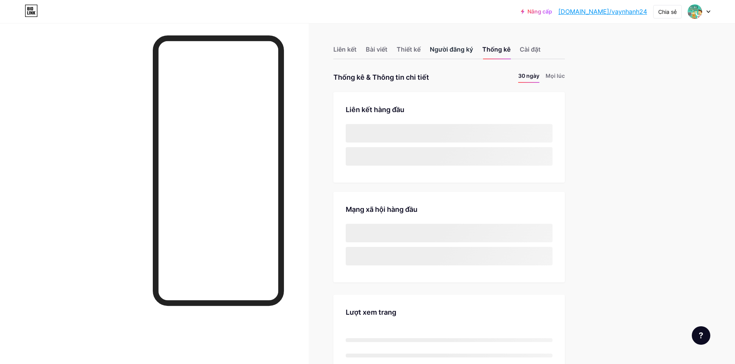
click at [451, 53] on font "Người đăng ký" at bounding box center [451, 50] width 43 height 8
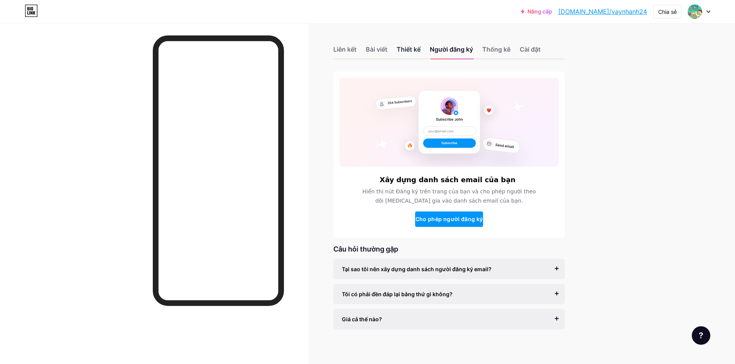
click at [406, 54] on div "Thiết kế" at bounding box center [408, 52] width 24 height 14
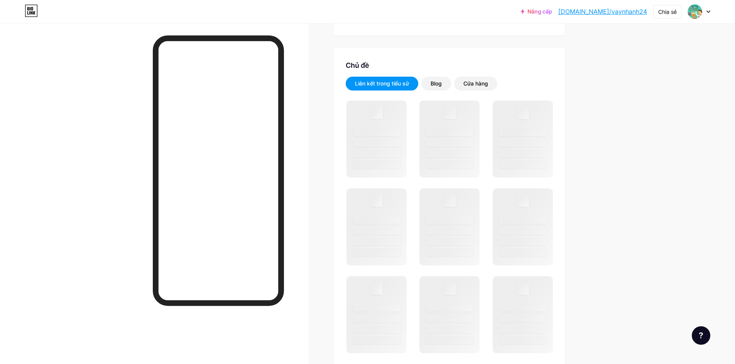
scroll to position [128, 0]
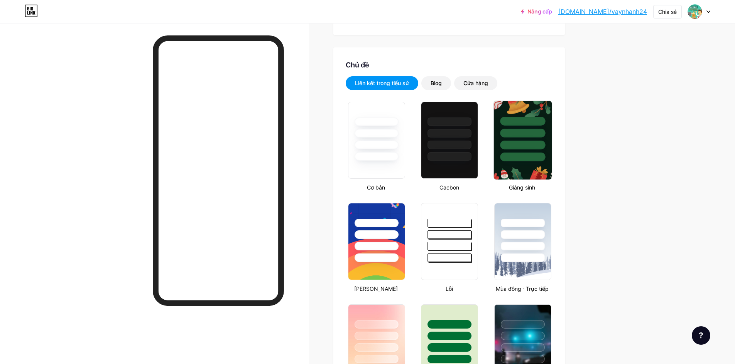
click at [520, 153] on div at bounding box center [522, 157] width 45 height 9
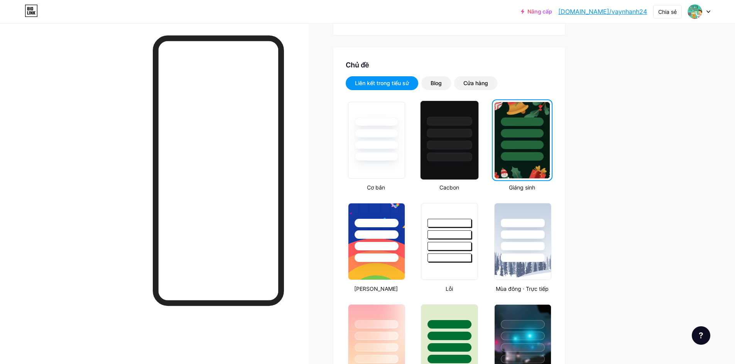
click at [461, 167] on div at bounding box center [449, 140] width 59 height 79
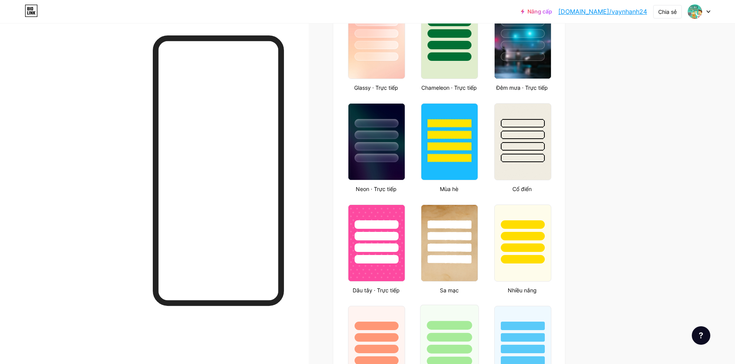
scroll to position [450, 0]
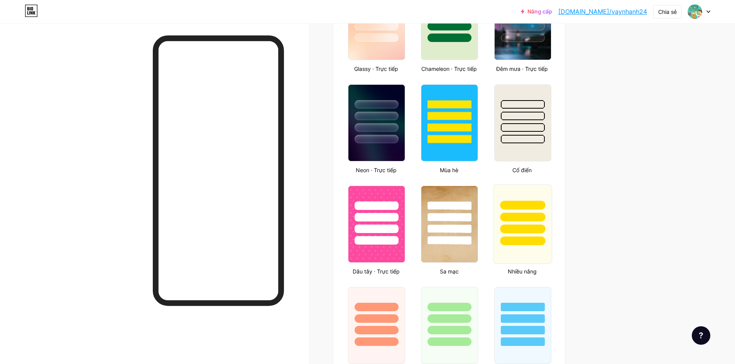
click at [524, 230] on div at bounding box center [522, 229] width 45 height 9
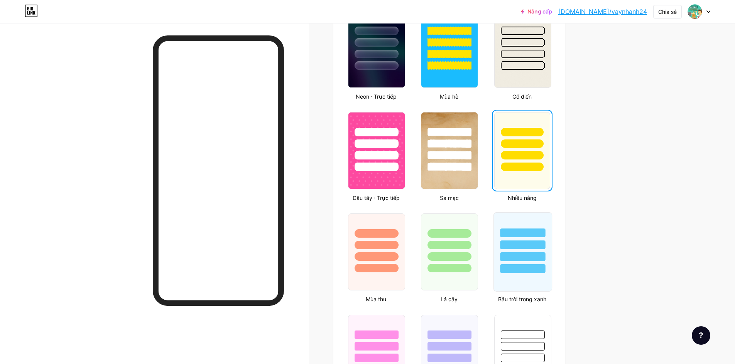
scroll to position [578, 0]
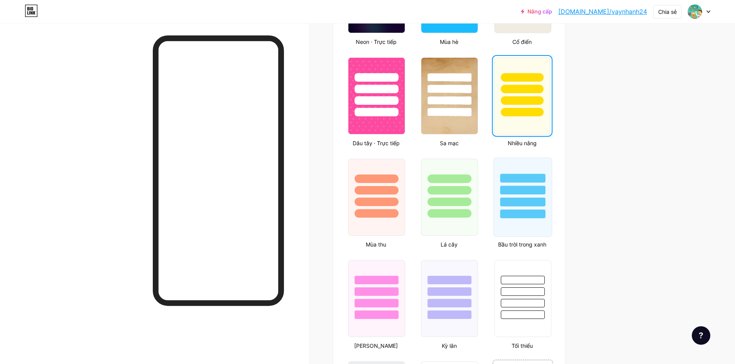
click at [520, 216] on div at bounding box center [522, 214] width 45 height 9
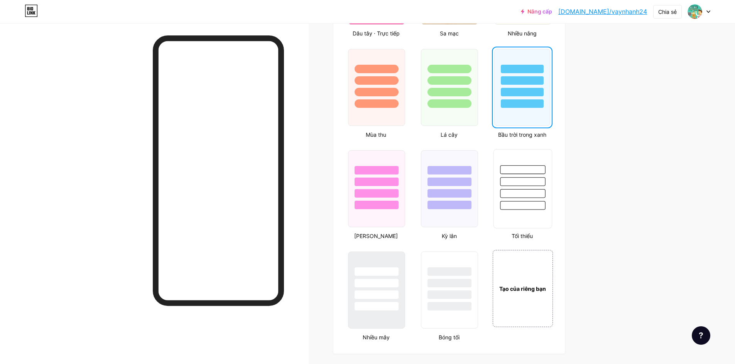
scroll to position [707, 0]
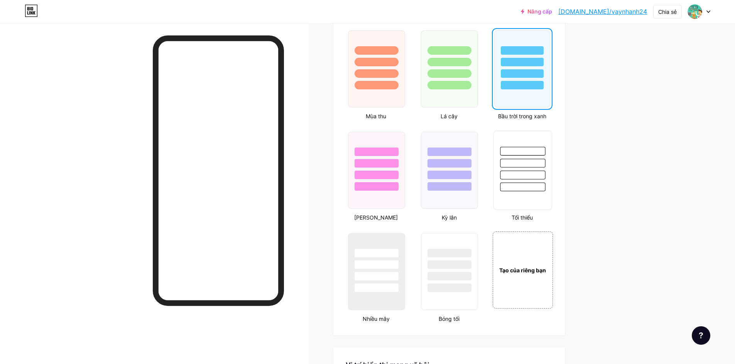
click at [518, 183] on div at bounding box center [523, 161] width 58 height 61
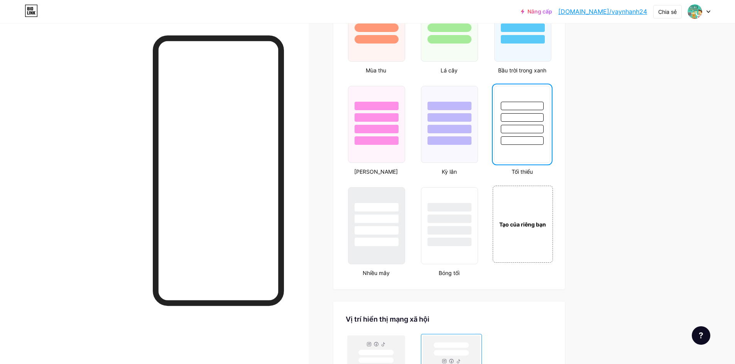
scroll to position [771, 0]
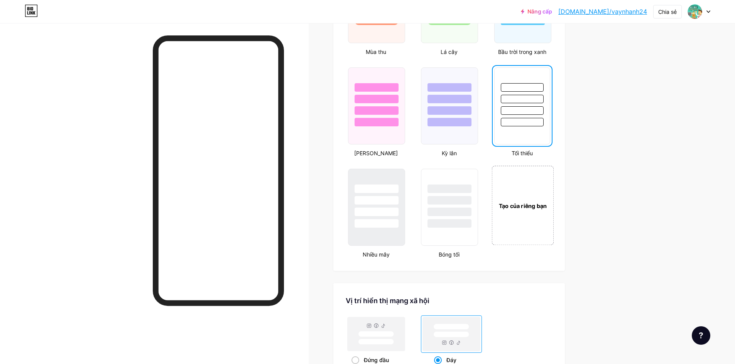
click at [519, 214] on div "Tạo của riêng bạn" at bounding box center [522, 205] width 62 height 79
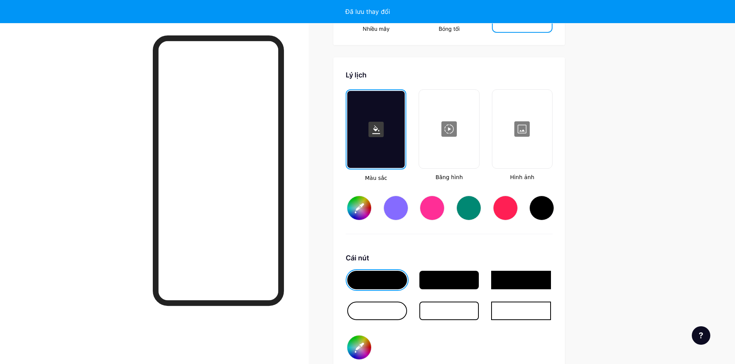
scroll to position [1024, 0]
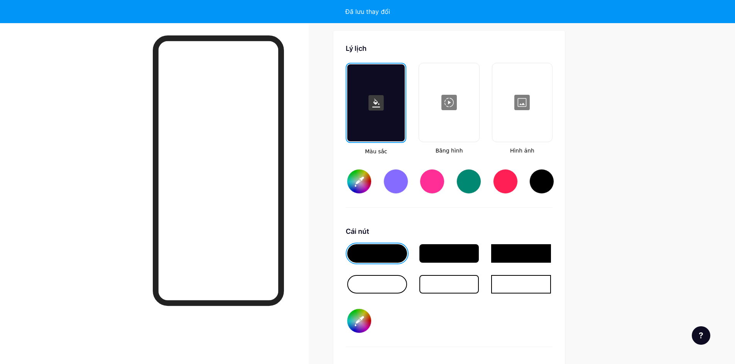
type input "#ffffff"
type input "#000000"
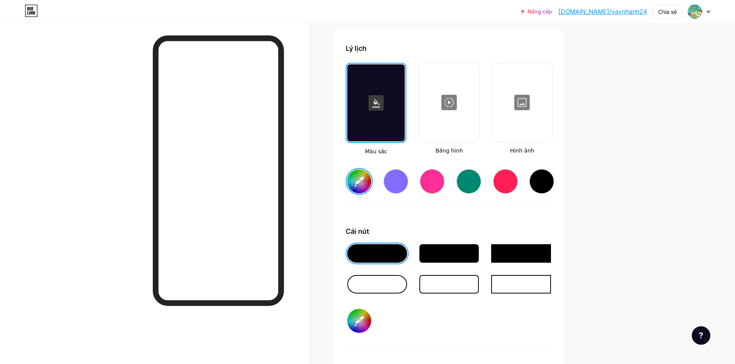
click at [376, 105] on rect at bounding box center [375, 102] width 15 height 15
click at [396, 179] on div at bounding box center [395, 181] width 25 height 25
click at [467, 184] on div at bounding box center [468, 181] width 25 height 25
type input "#008873"
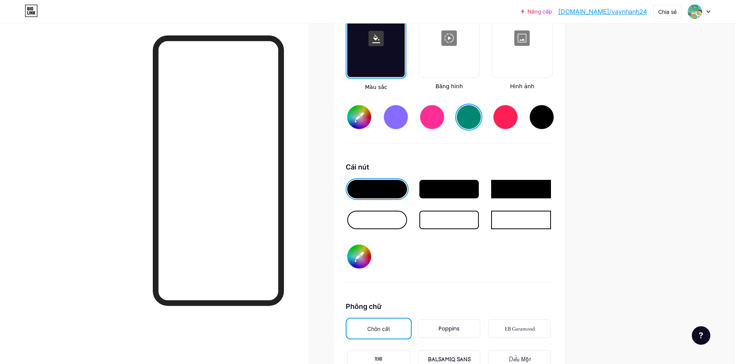
click at [393, 222] on div at bounding box center [377, 220] width 60 height 19
click at [367, 256] on input "#000000" at bounding box center [359, 257] width 24 height 24
click at [447, 275] on div "Cái nút #000000" at bounding box center [449, 222] width 207 height 121
click at [363, 260] on input "#000000" at bounding box center [359, 257] width 24 height 24
type input "#ffffff"
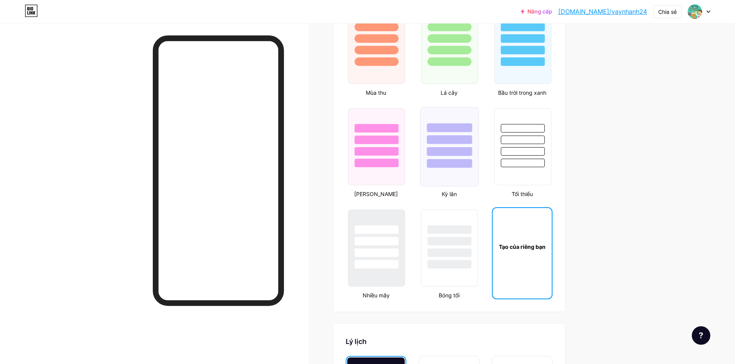
scroll to position [703, 0]
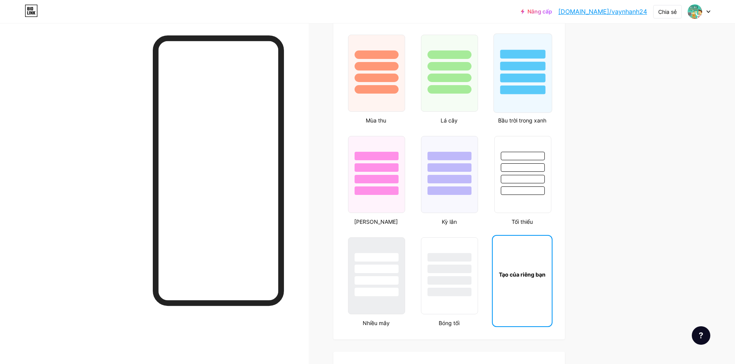
click at [516, 85] on div at bounding box center [523, 64] width 58 height 61
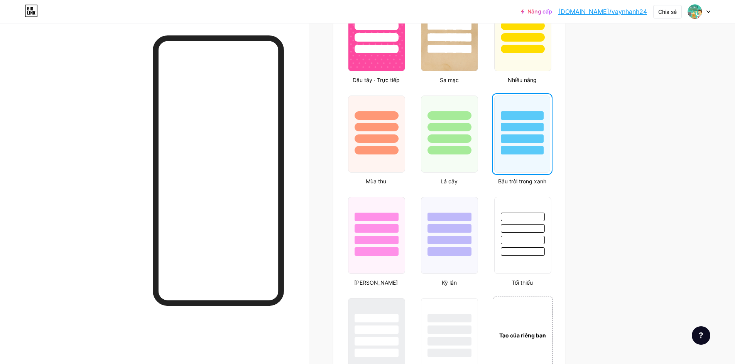
scroll to position [574, 0]
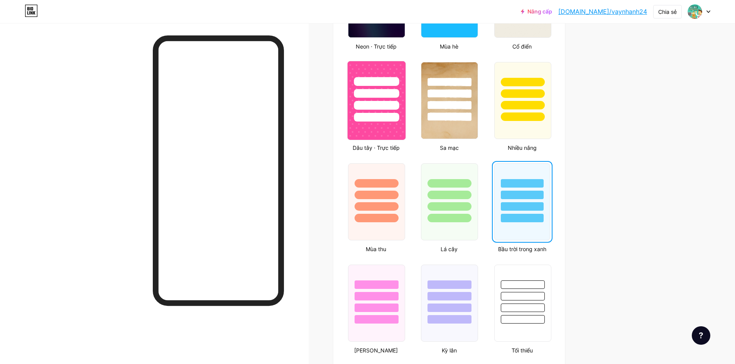
click at [385, 126] on img at bounding box center [376, 100] width 58 height 79
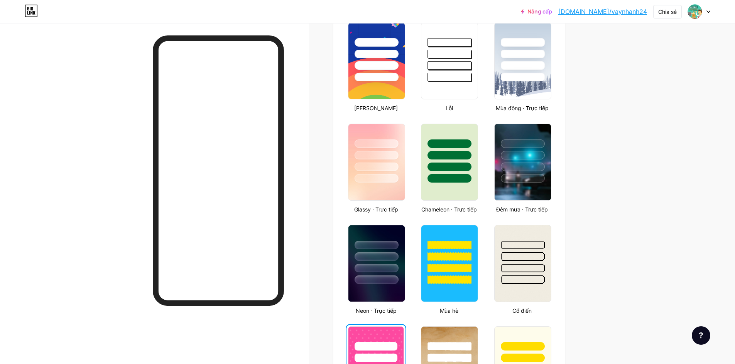
scroll to position [381, 0]
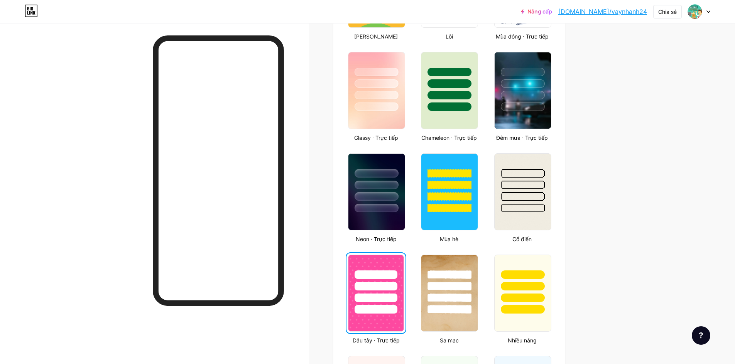
click at [604, 10] on font "[DOMAIN_NAME]/vaynhanh24" at bounding box center [602, 12] width 89 height 8
click at [378, 209] on div at bounding box center [376, 208] width 45 height 9
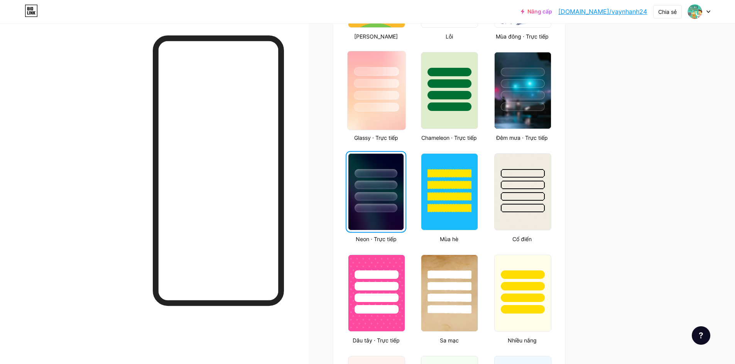
click at [379, 114] on img at bounding box center [376, 90] width 58 height 79
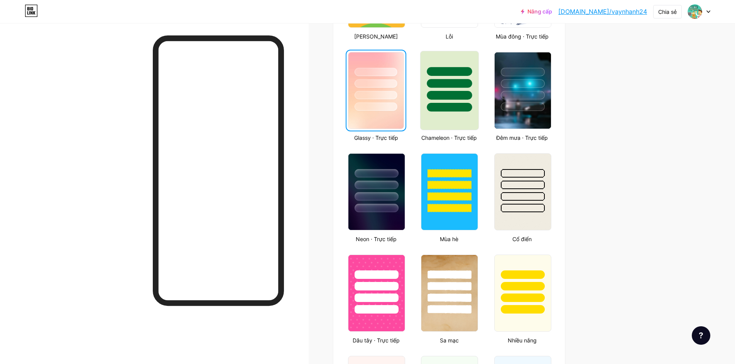
click at [434, 100] on div at bounding box center [449, 81] width 58 height 61
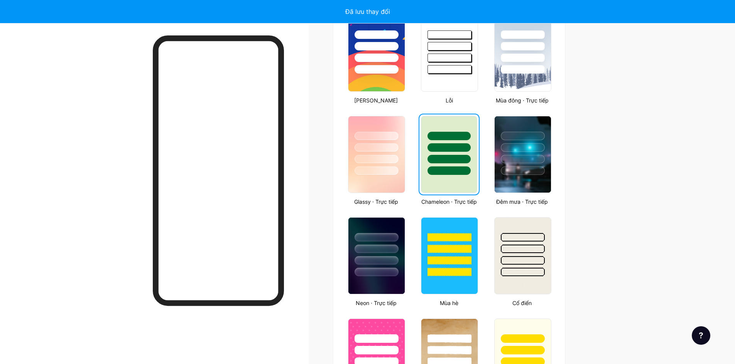
scroll to position [253, 0]
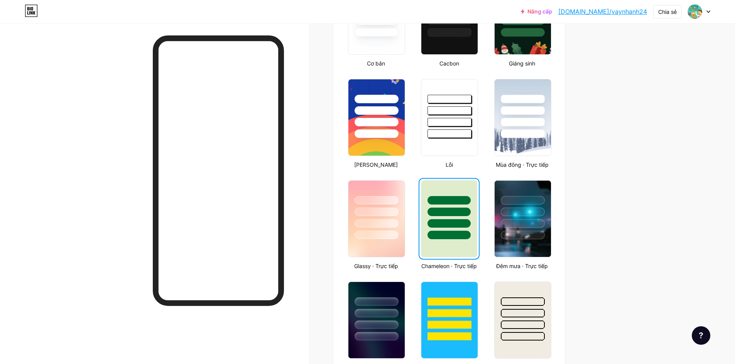
click at [452, 127] on div at bounding box center [449, 108] width 56 height 59
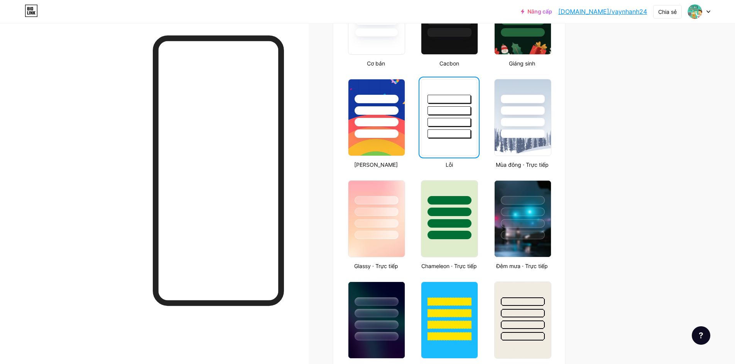
scroll to position [124, 0]
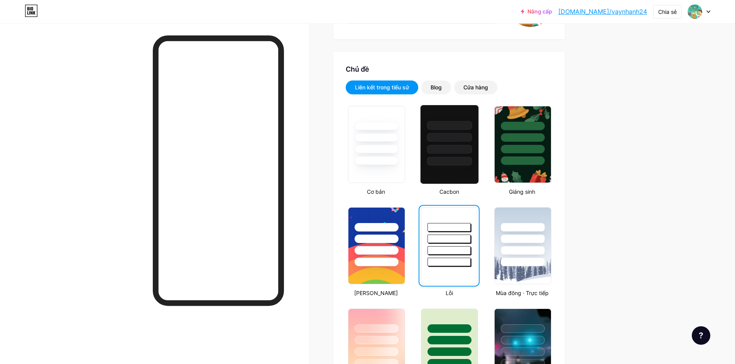
click at [451, 147] on div at bounding box center [449, 149] width 45 height 9
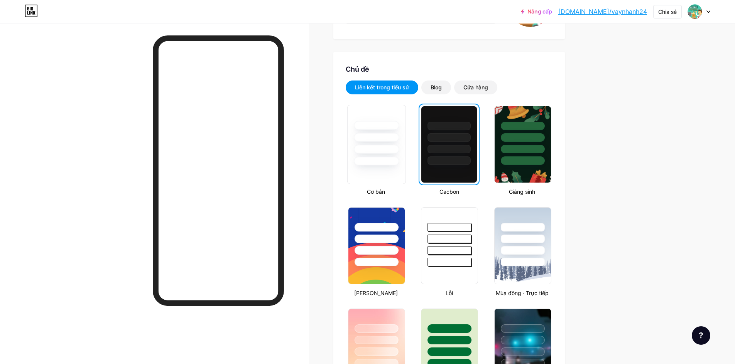
click at [358, 140] on div at bounding box center [376, 137] width 45 height 9
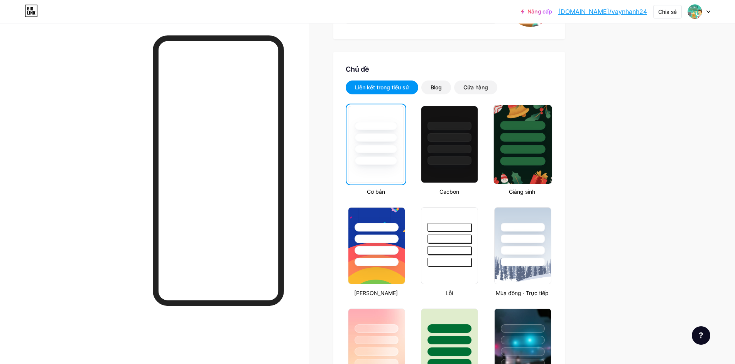
click at [546, 146] on div at bounding box center [523, 135] width 58 height 61
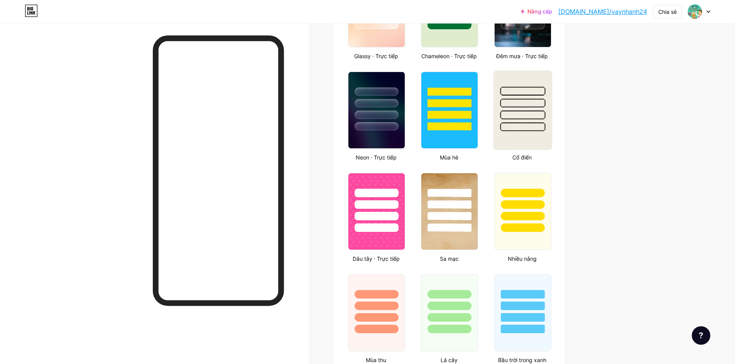
scroll to position [510, 0]
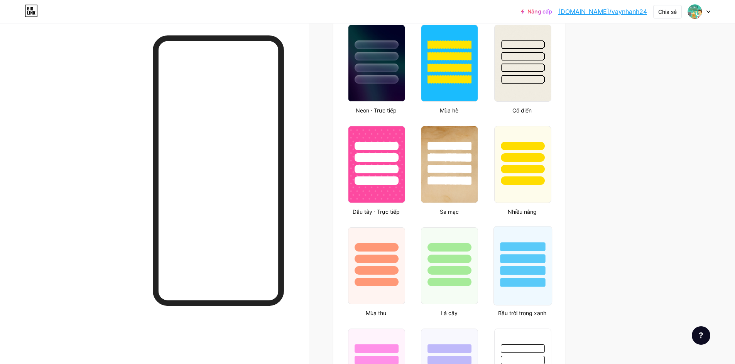
click at [517, 280] on div at bounding box center [522, 282] width 45 height 9
click at [466, 282] on div at bounding box center [449, 282] width 45 height 9
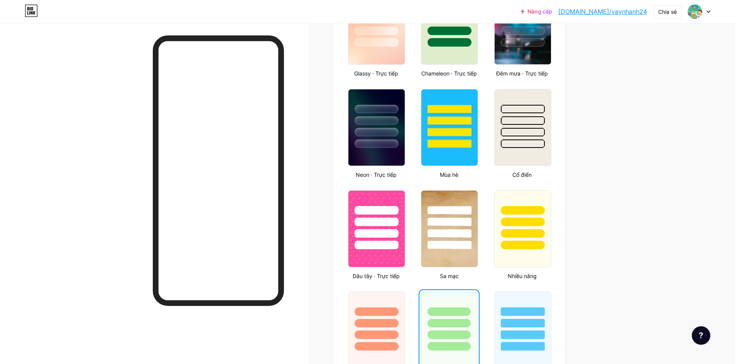
scroll to position [253, 0]
